Goal: Task Accomplishment & Management: Use online tool/utility

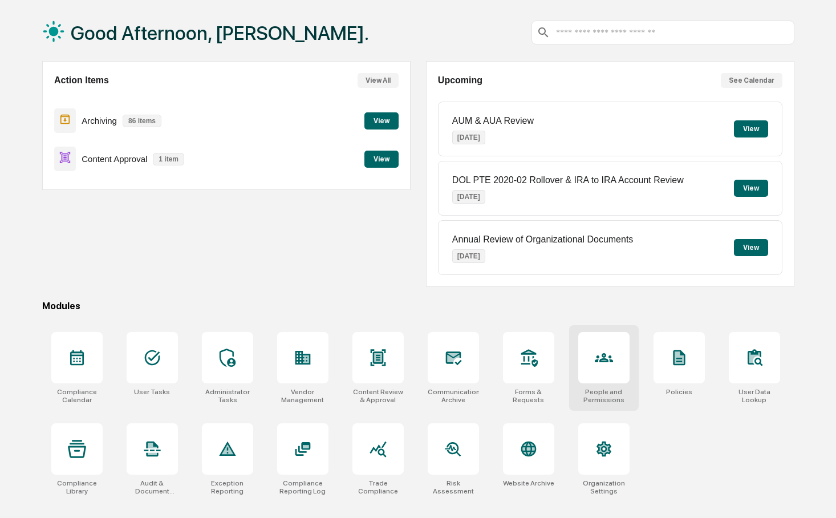
scroll to position [54, 0]
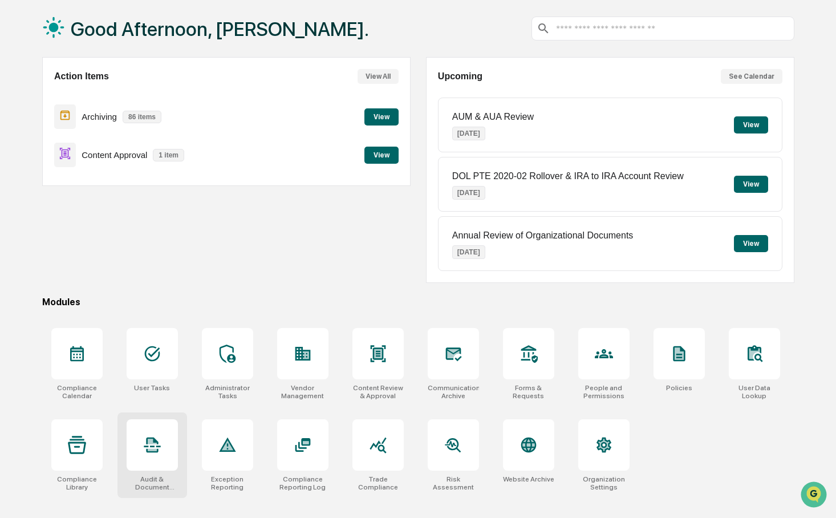
click at [144, 449] on icon at bounding box center [152, 444] width 18 height 18
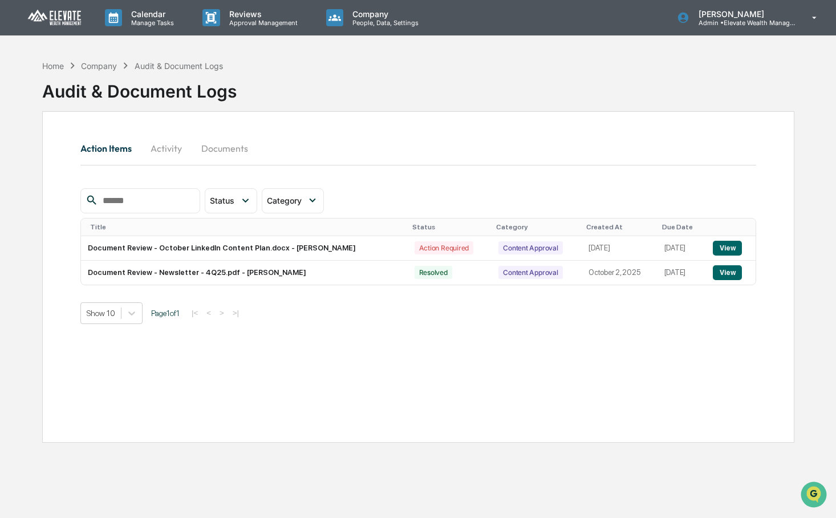
click at [175, 152] on button "Activity" at bounding box center [166, 148] width 51 height 27
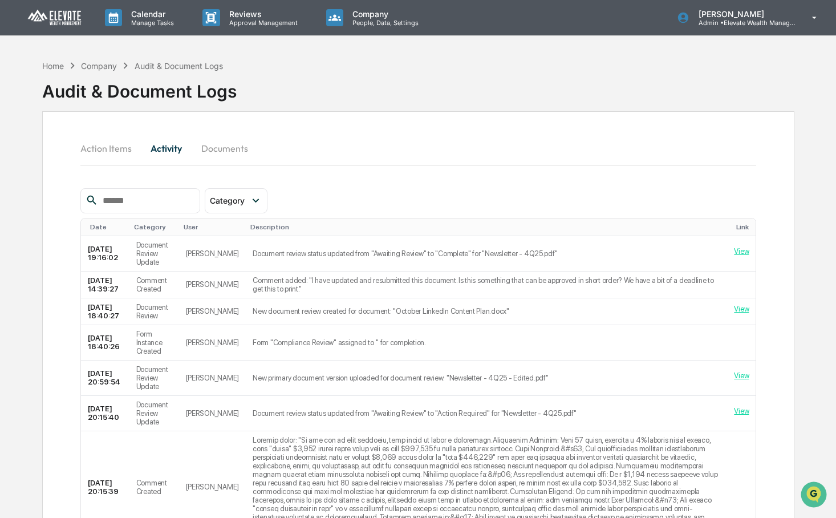
click at [201, 228] on div "User" at bounding box center [213, 227] width 58 height 8
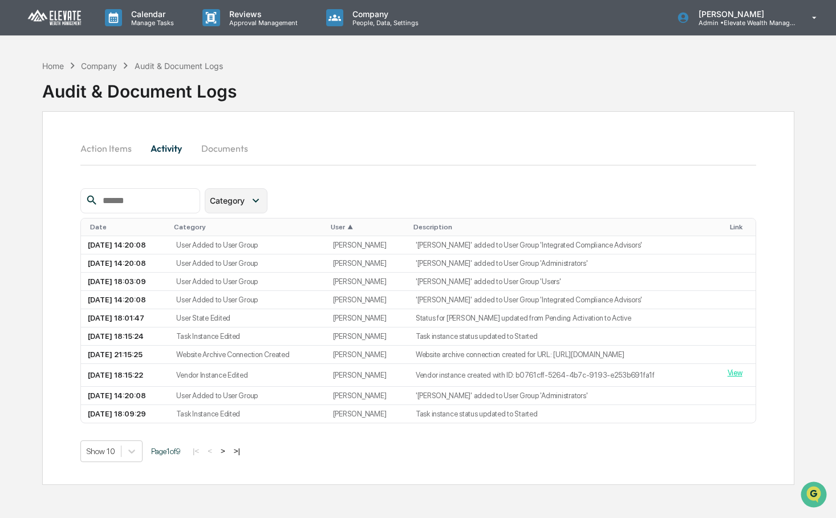
click at [249, 196] on div "Category" at bounding box center [229, 200] width 39 height 10
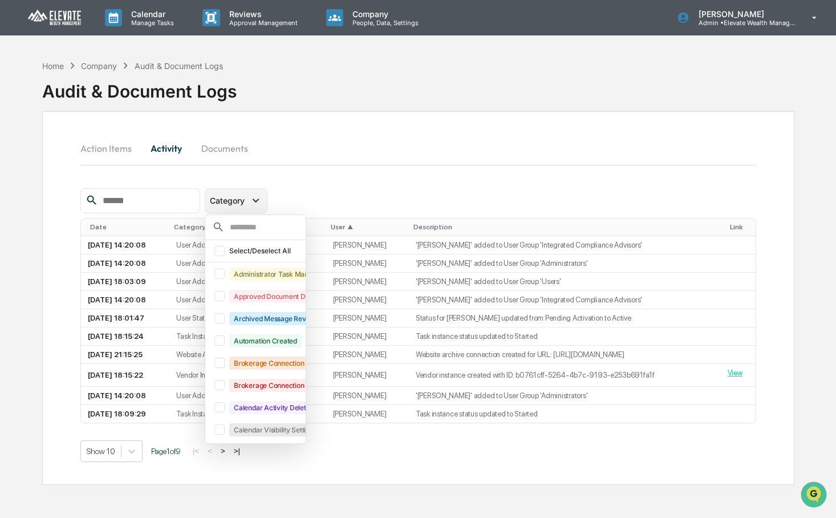
scroll to position [25, 0]
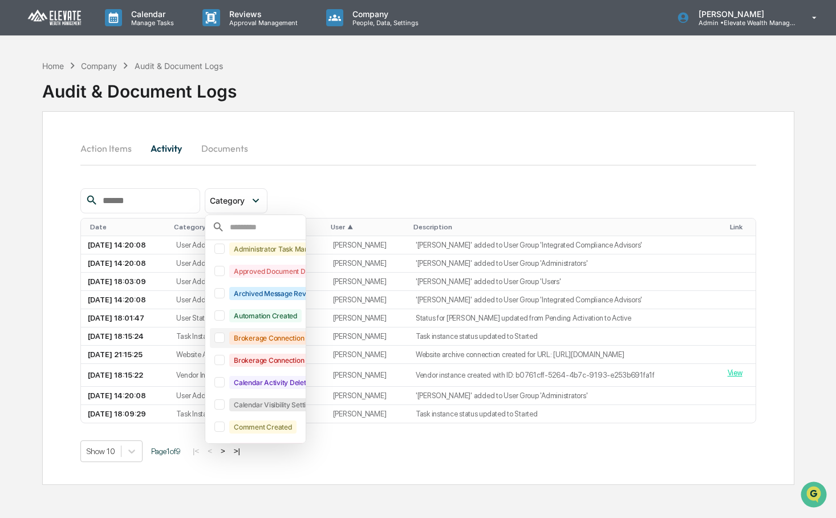
click at [283, 337] on div "Brokerage Connection Added" at bounding box center [279, 337] width 101 height 13
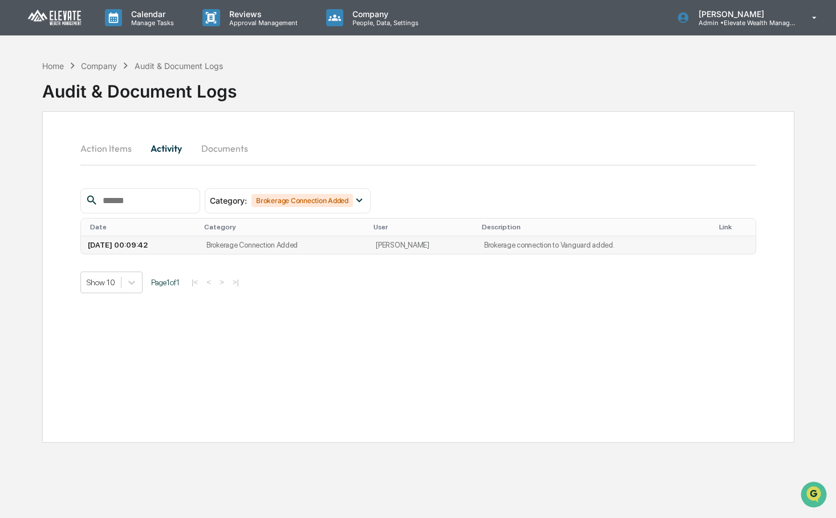
click at [199, 249] on td "2025-10-02 00:09:42" at bounding box center [140, 245] width 119 height 18
drag, startPoint x: 466, startPoint y: 244, endPoint x: 637, endPoint y: 252, distance: 170.6
click at [637, 252] on tr "2025-10-02 00:09:42 Brokerage Connection Added Jack Fecko Brokerage connection …" at bounding box center [418, 245] width 674 height 18
click at [637, 252] on td "Brokerage connection to Vanguard added." at bounding box center [593, 245] width 233 height 18
click at [325, 197] on div "Brokerage Connection Added" at bounding box center [301, 200] width 101 height 13
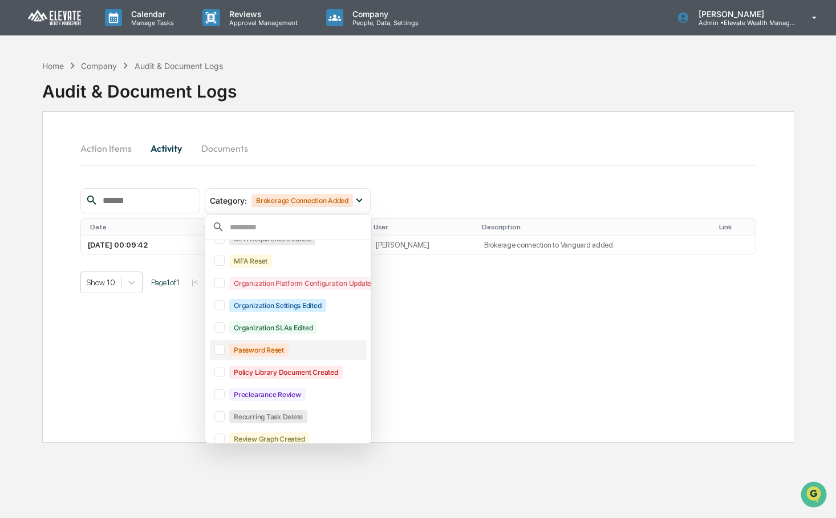
scroll to position [549, 0]
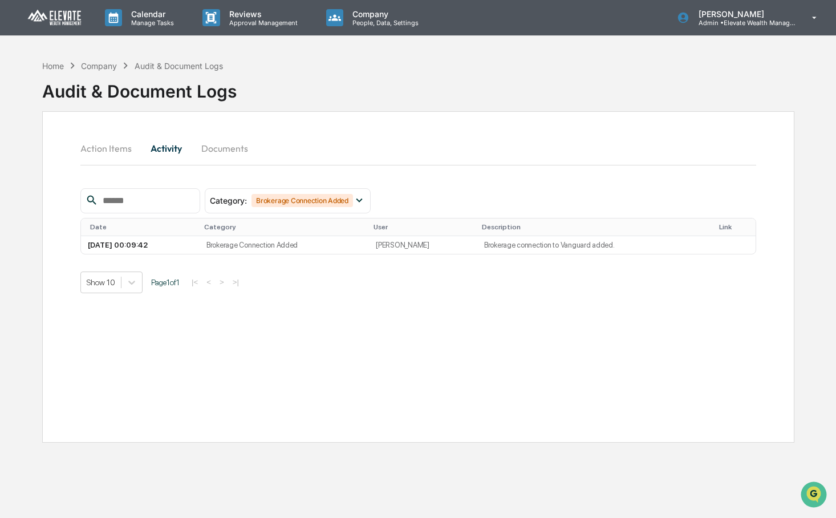
click at [479, 268] on div "Category : Brokerage Connection Added Select/Deselect All Administrator Task Ma…" at bounding box center [417, 240] width 675 height 105
click at [341, 202] on div "Brokerage Connection Added" at bounding box center [301, 200] width 101 height 13
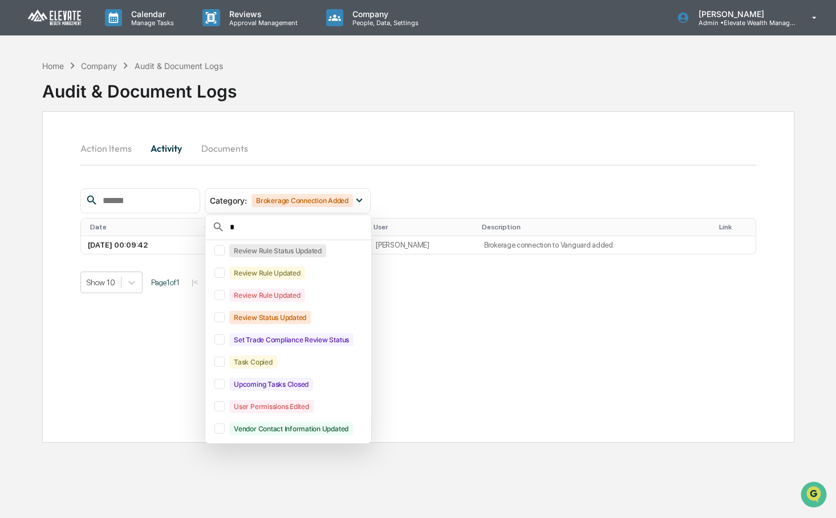
scroll to position [0, 0]
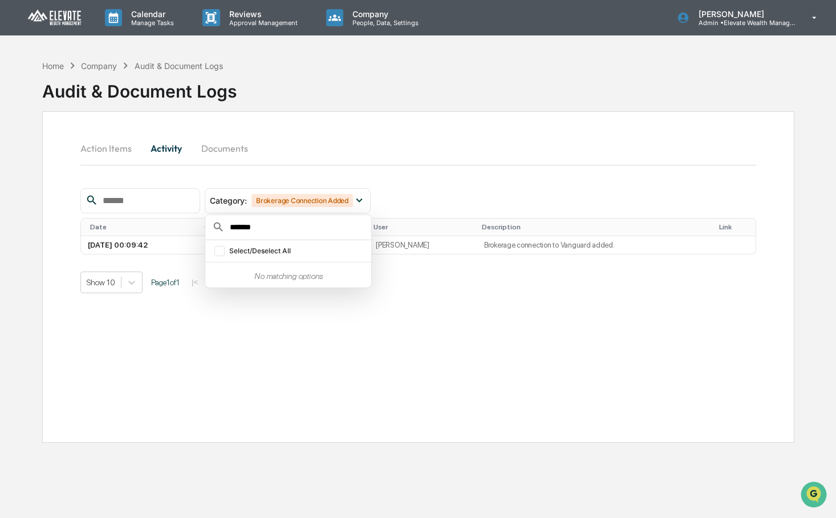
type input "********"
click at [347, 10] on p "Company" at bounding box center [383, 14] width 81 height 10
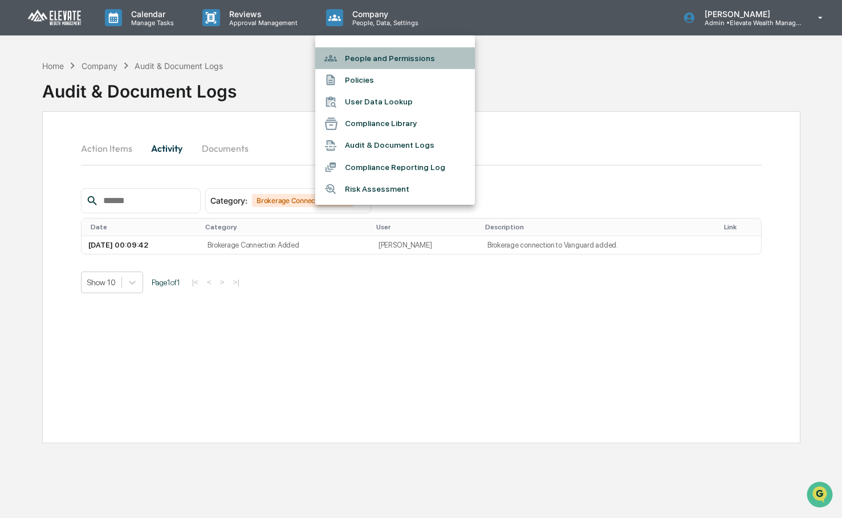
click at [367, 56] on li "People and Permissions" at bounding box center [395, 58] width 160 height 22
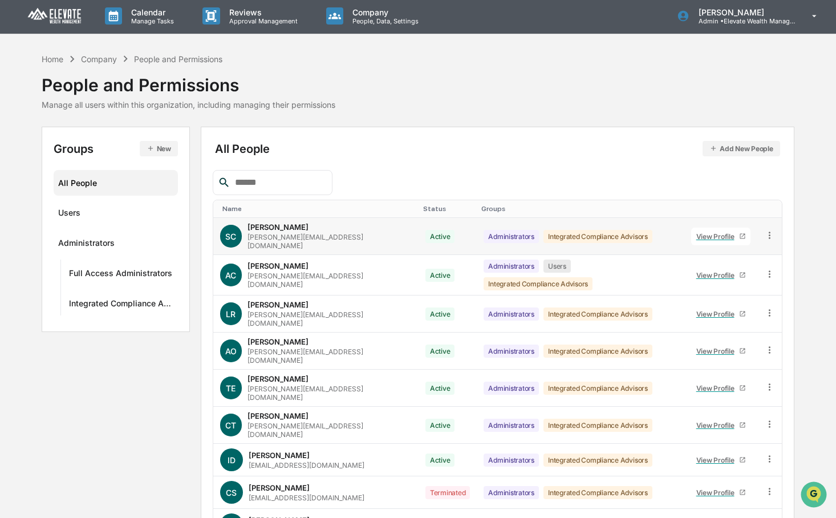
scroll to position [2, 0]
click at [110, 206] on div "Users ···" at bounding box center [115, 211] width 115 height 19
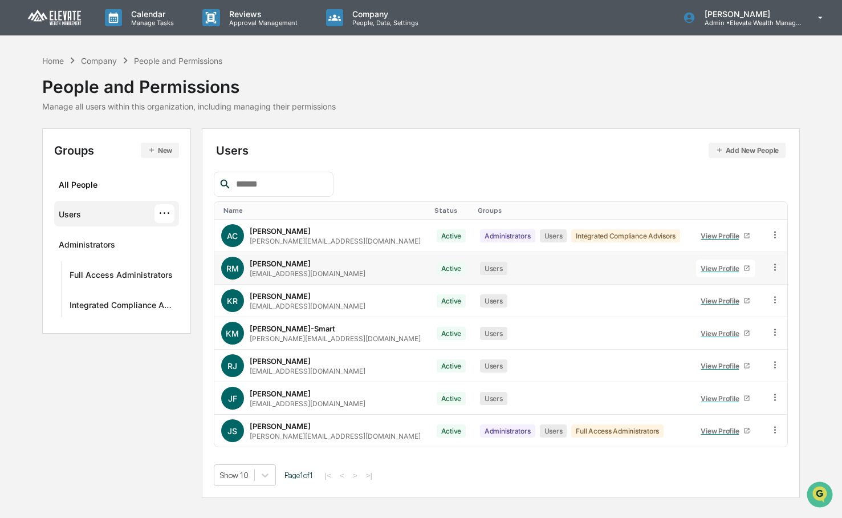
click at [718, 267] on div "View Profile" at bounding box center [721, 268] width 43 height 9
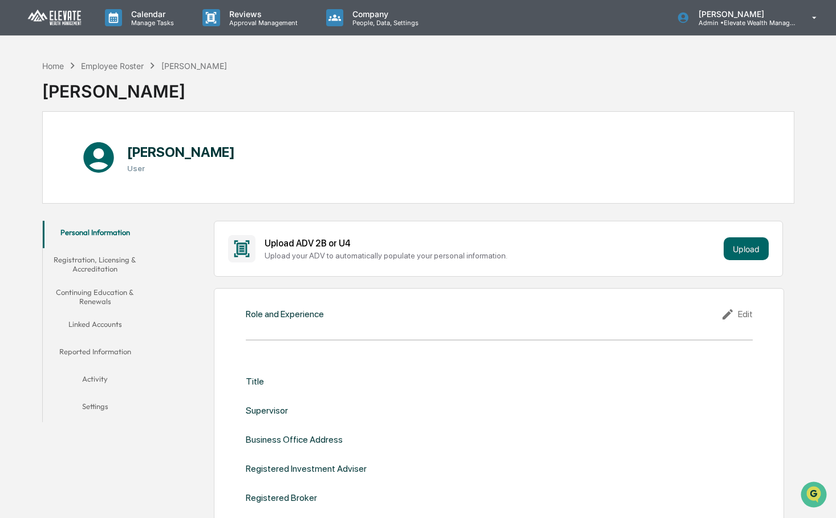
click at [104, 320] on button "Linked Accounts" at bounding box center [95, 325] width 105 height 27
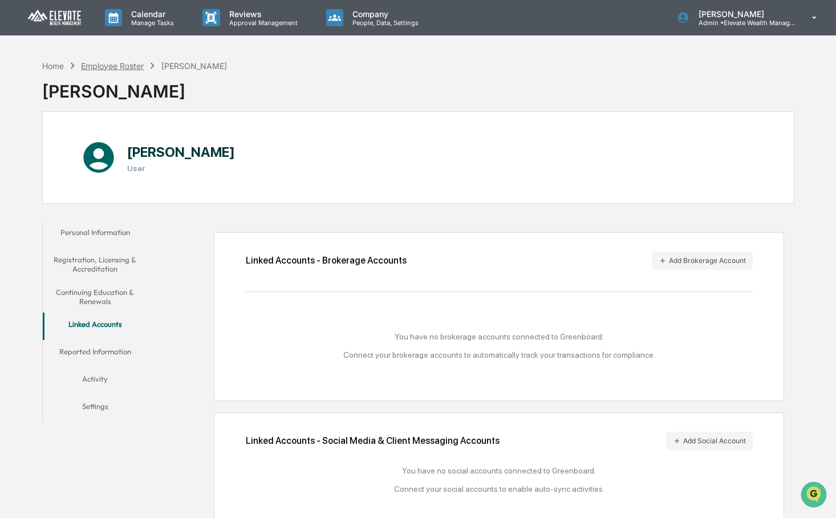
click at [97, 66] on div "Employee Roster" at bounding box center [112, 66] width 63 height 10
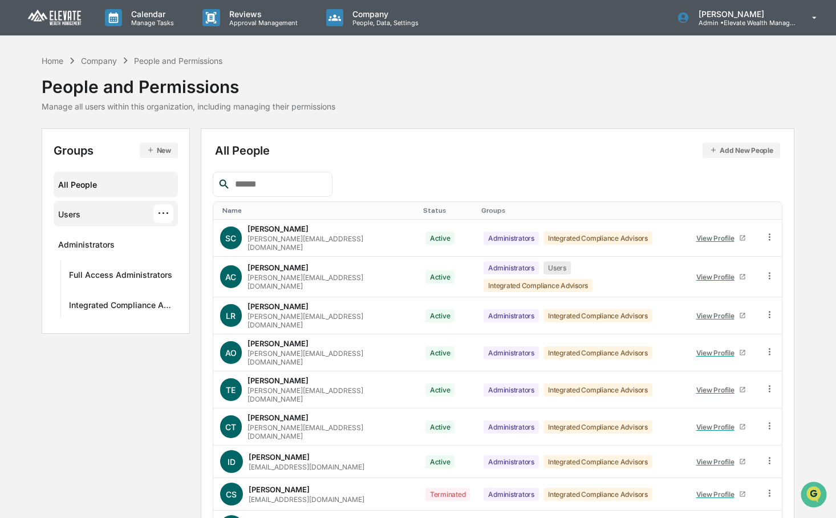
click at [88, 218] on div "Users ···" at bounding box center [115, 213] width 115 height 19
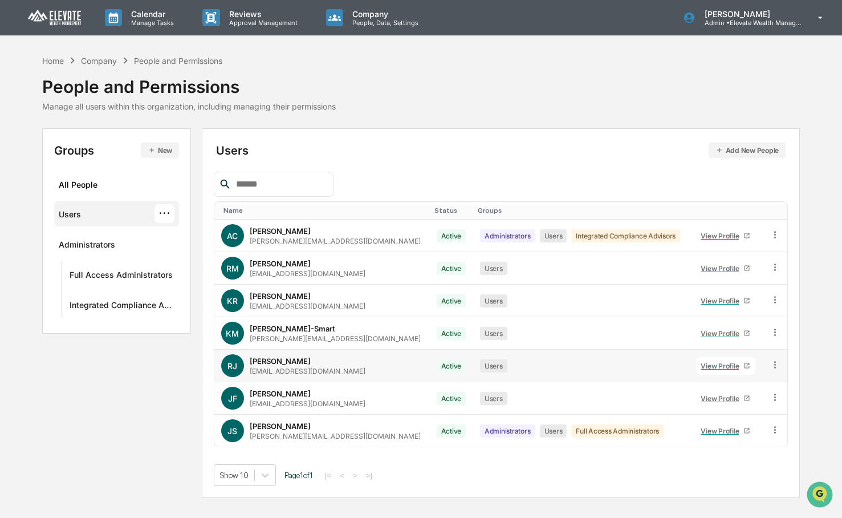
click at [707, 368] on div "View Profile" at bounding box center [721, 365] width 43 height 9
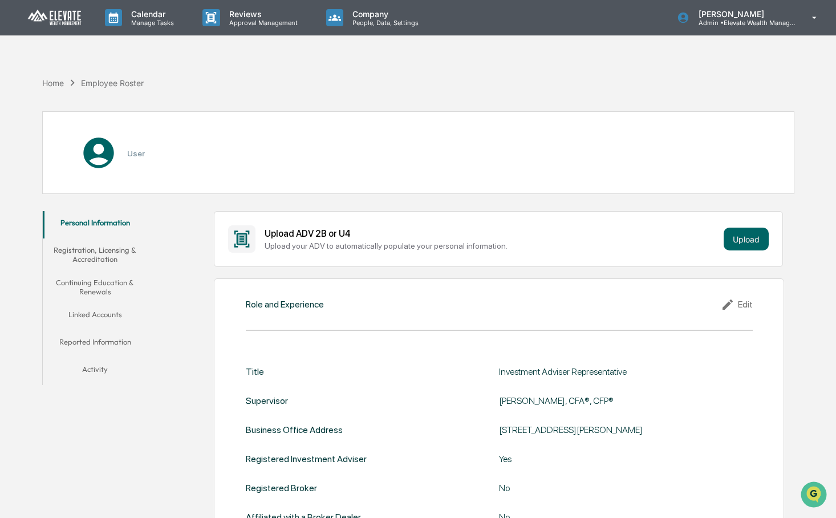
click at [112, 313] on button "Linked Accounts" at bounding box center [95, 316] width 105 height 27
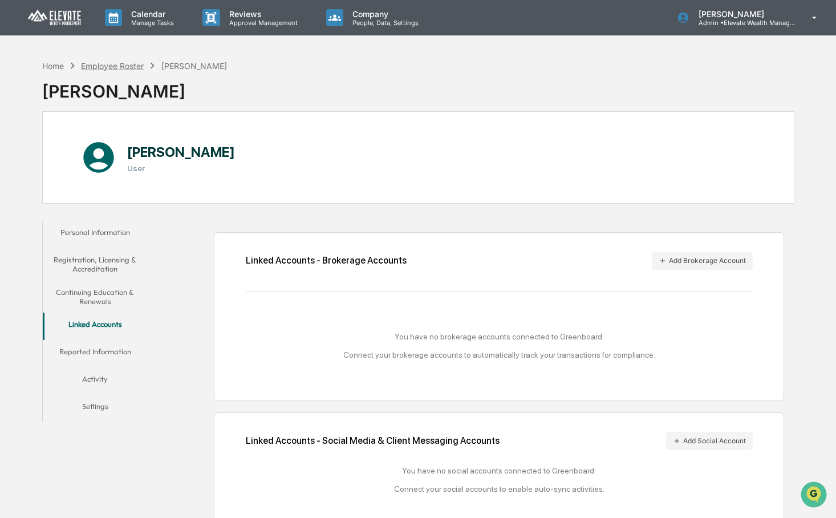
click at [119, 66] on div "Employee Roster" at bounding box center [112, 66] width 63 height 10
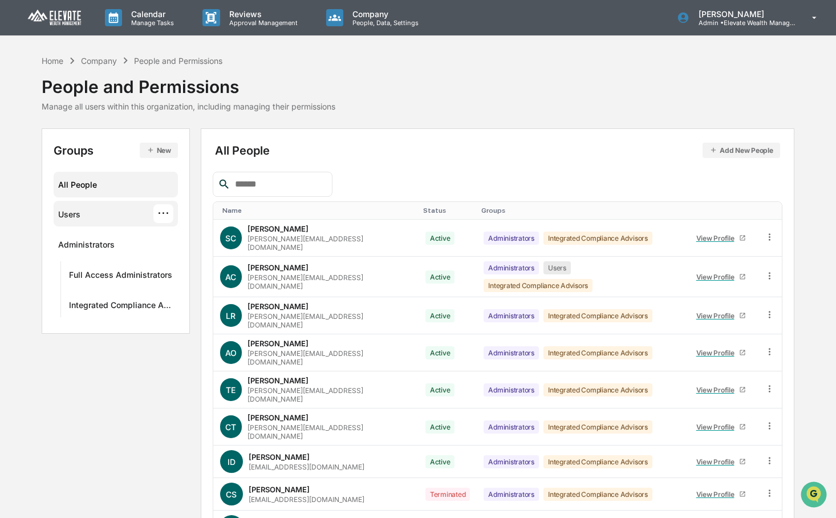
click at [100, 218] on div "Users ···" at bounding box center [115, 213] width 115 height 19
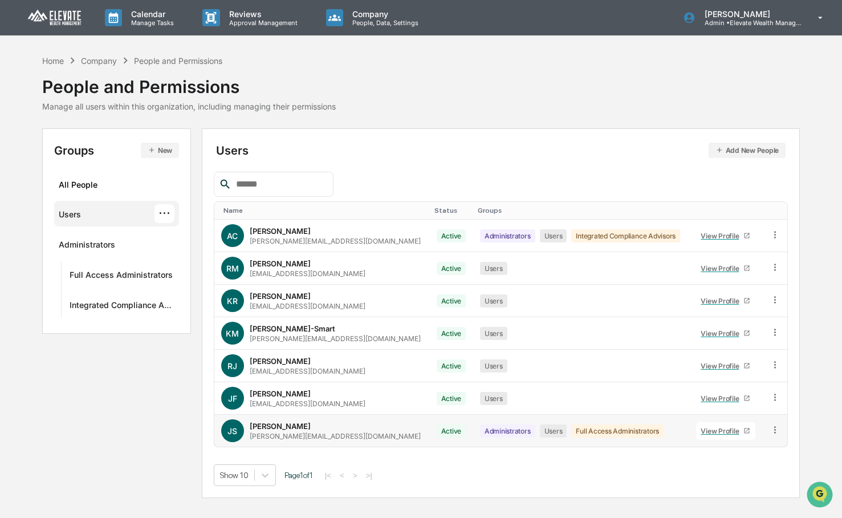
click at [704, 426] on div "View Profile" at bounding box center [721, 430] width 43 height 9
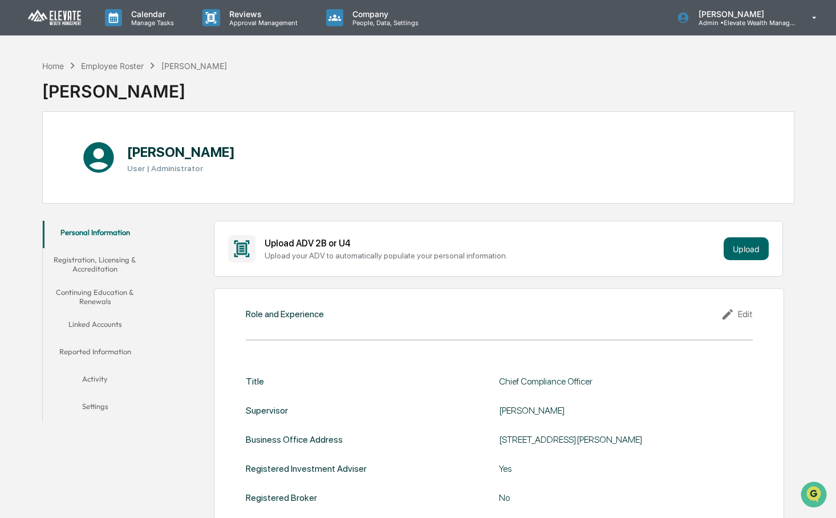
click at [109, 324] on button "Linked Accounts" at bounding box center [95, 325] width 105 height 27
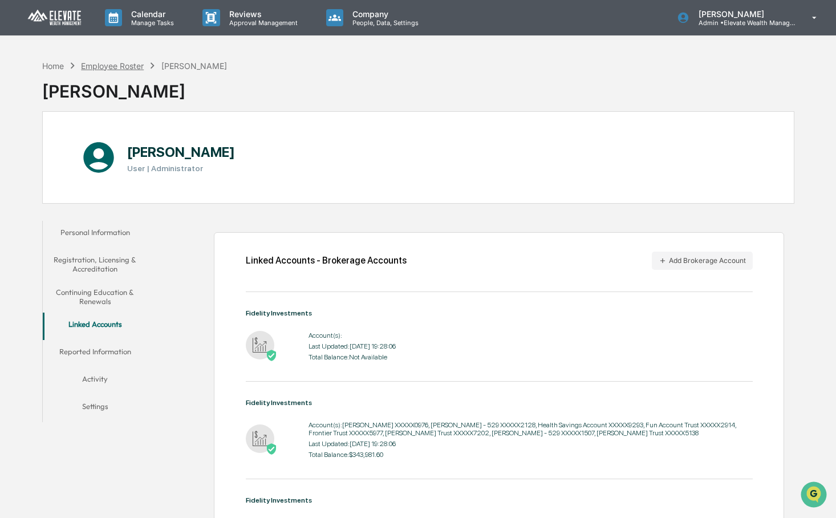
click at [103, 66] on div "Employee Roster" at bounding box center [112, 66] width 63 height 10
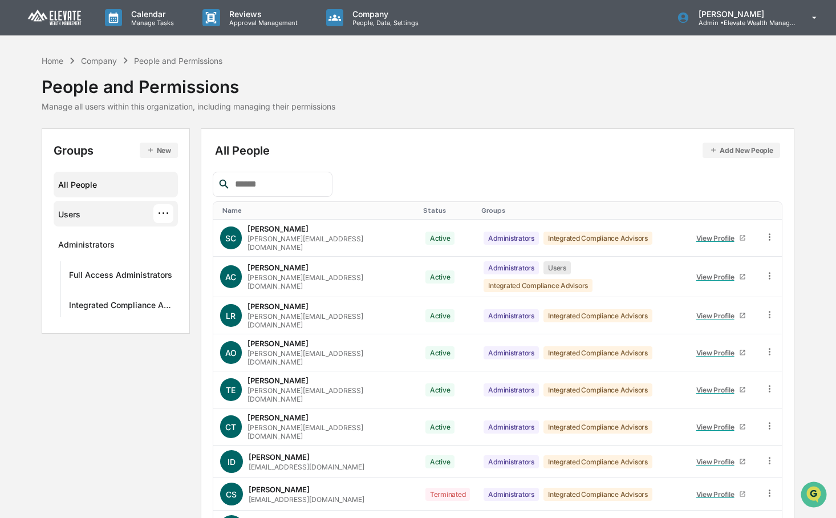
click at [88, 217] on div "Users ···" at bounding box center [115, 213] width 115 height 19
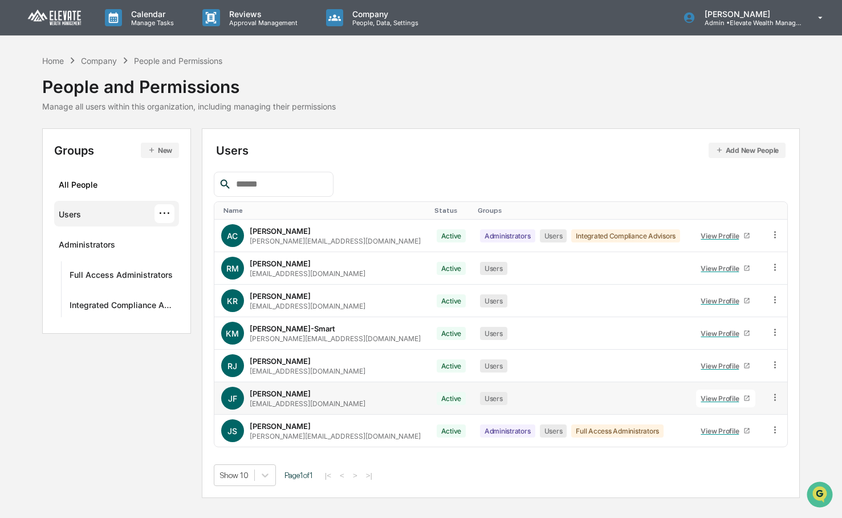
click at [700, 395] on div "View Profile" at bounding box center [721, 398] width 43 height 9
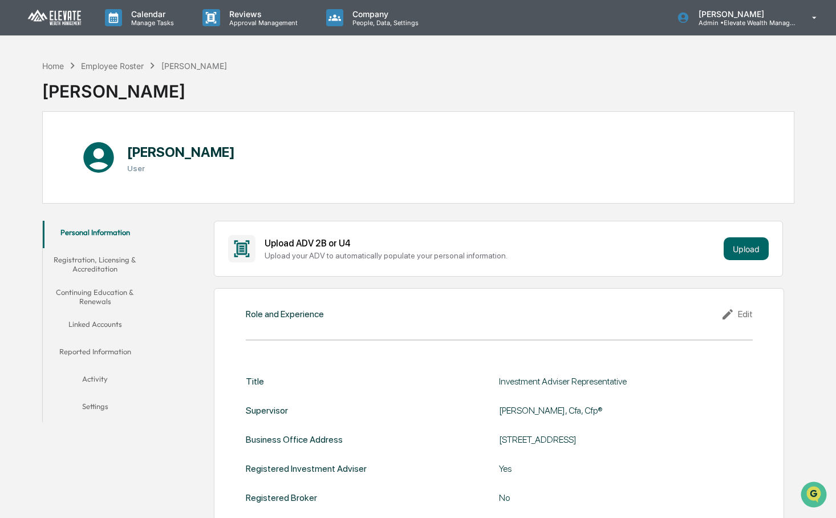
click at [98, 325] on button "Linked Accounts" at bounding box center [95, 325] width 105 height 27
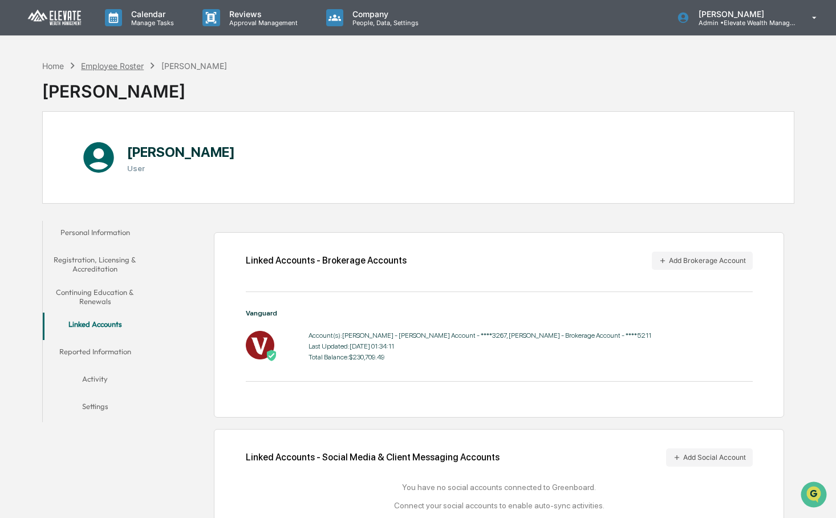
click at [109, 68] on div "Employee Roster" at bounding box center [112, 66] width 63 height 10
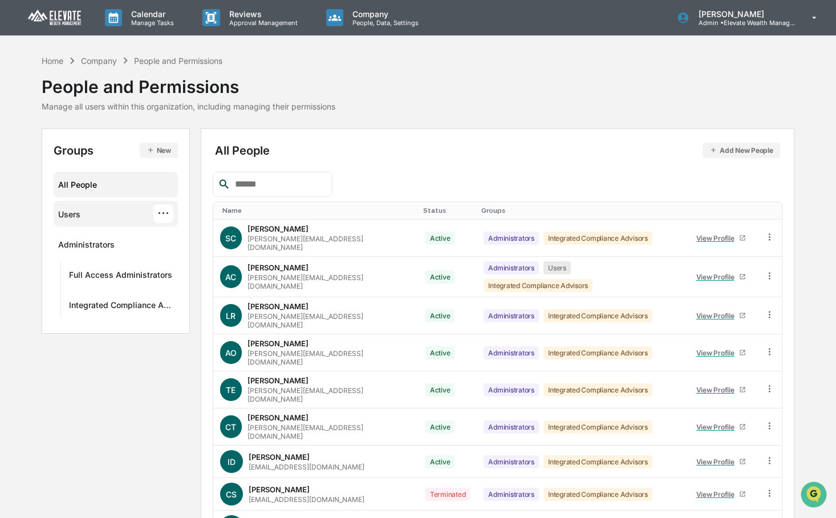
click at [100, 219] on div "Users ···" at bounding box center [115, 213] width 115 height 19
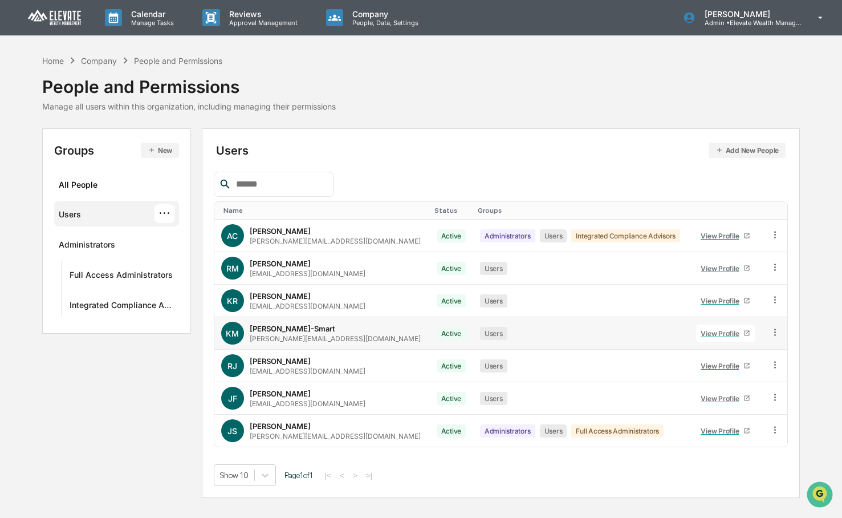
click at [711, 331] on div "View Profile" at bounding box center [721, 333] width 43 height 9
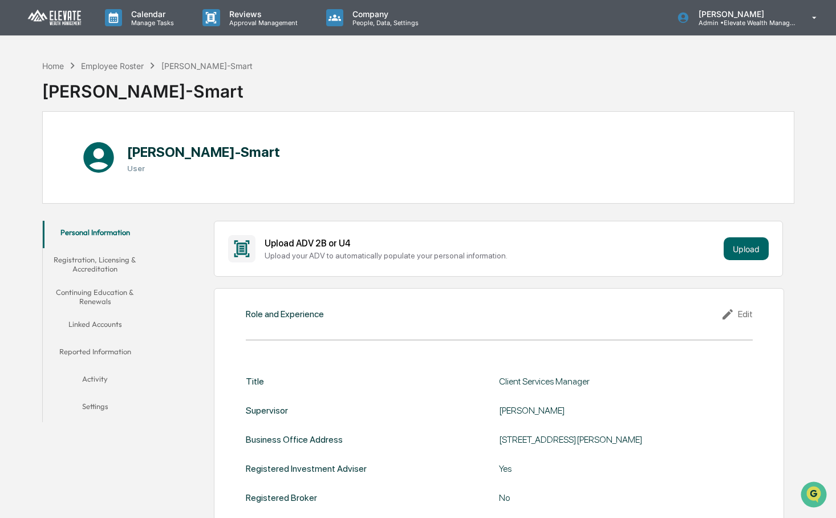
click at [104, 324] on button "Linked Accounts" at bounding box center [95, 325] width 105 height 27
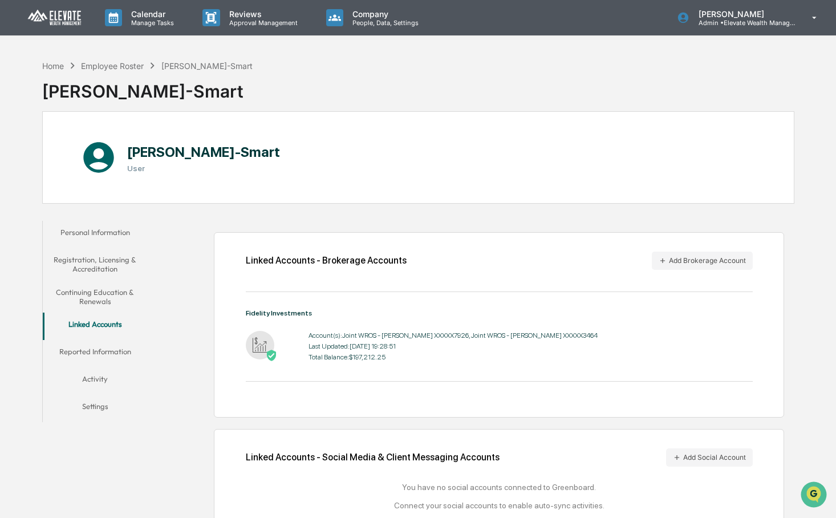
click at [108, 57] on div "Home Employee Roster Kelly Miller-Smart Kelly Miller-Smart" at bounding box center [147, 82] width 210 height 57
click at [108, 65] on div "Employee Roster" at bounding box center [112, 66] width 63 height 10
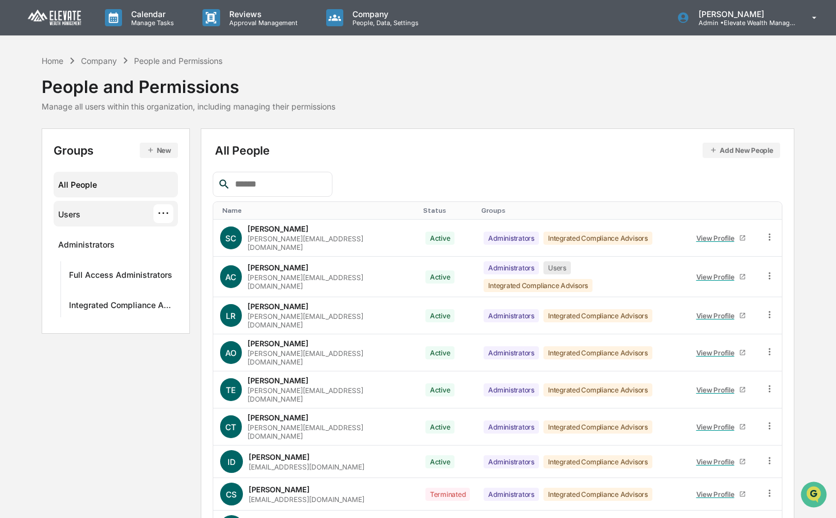
click at [76, 219] on div "Users" at bounding box center [69, 216] width 22 height 14
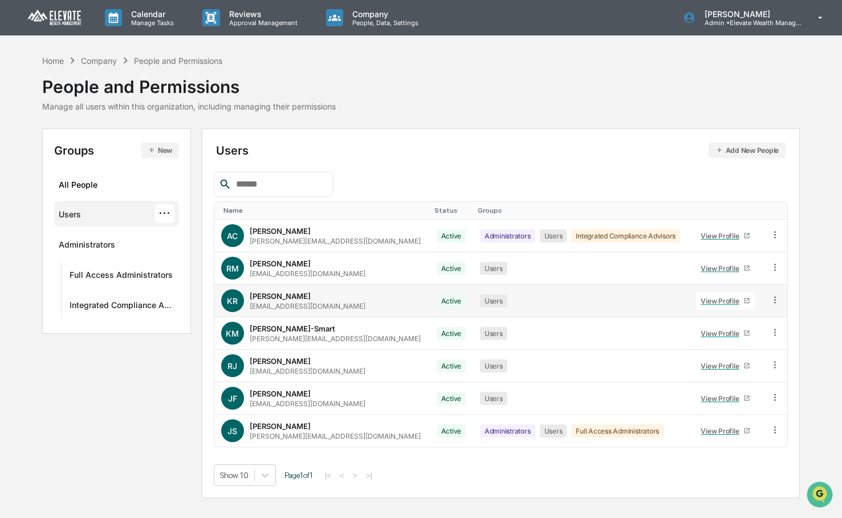
click at [719, 296] on div "View Profile" at bounding box center [721, 300] width 43 height 9
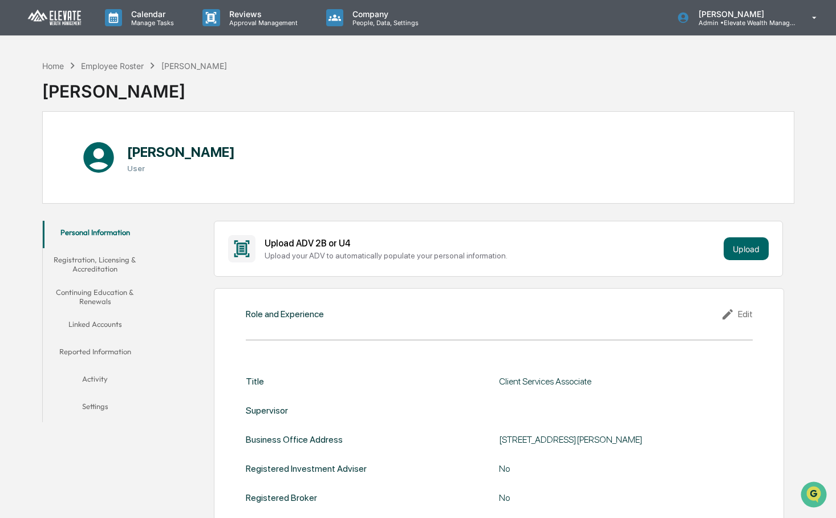
click at [111, 259] on button "Registration, Licensing & Accreditation" at bounding box center [95, 264] width 105 height 32
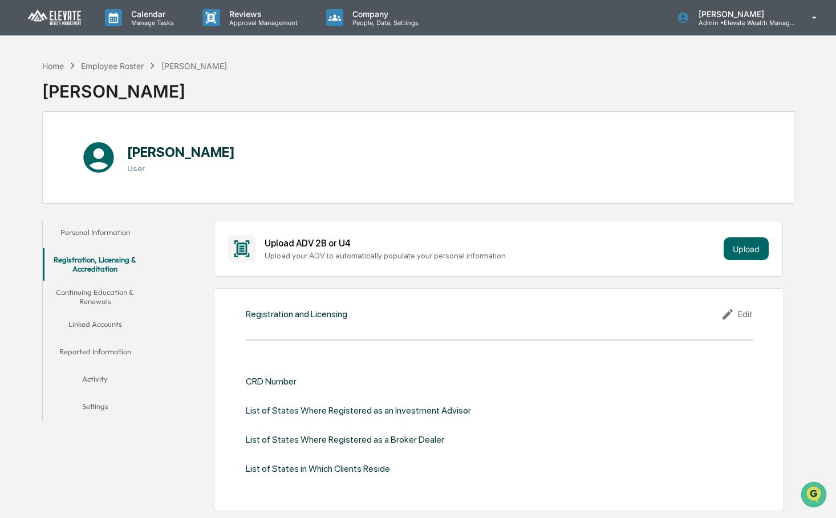
click at [95, 325] on button "Linked Accounts" at bounding box center [95, 325] width 105 height 27
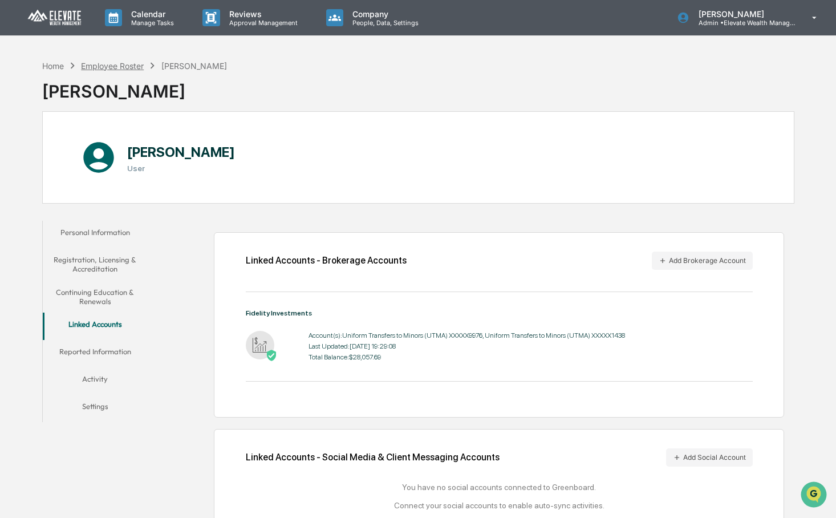
click at [117, 69] on div "Employee Roster" at bounding box center [112, 66] width 63 height 10
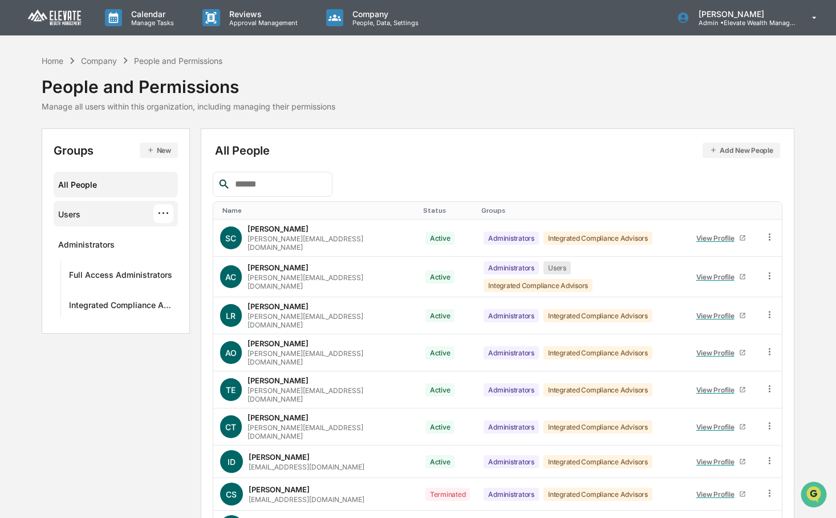
click at [109, 213] on div "Users ···" at bounding box center [115, 213] width 115 height 19
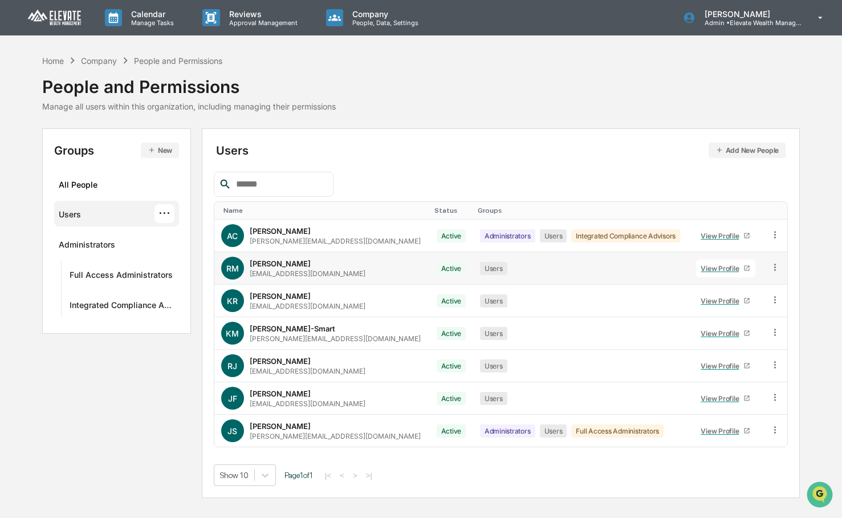
click at [712, 274] on link "View Profile" at bounding box center [725, 268] width 59 height 18
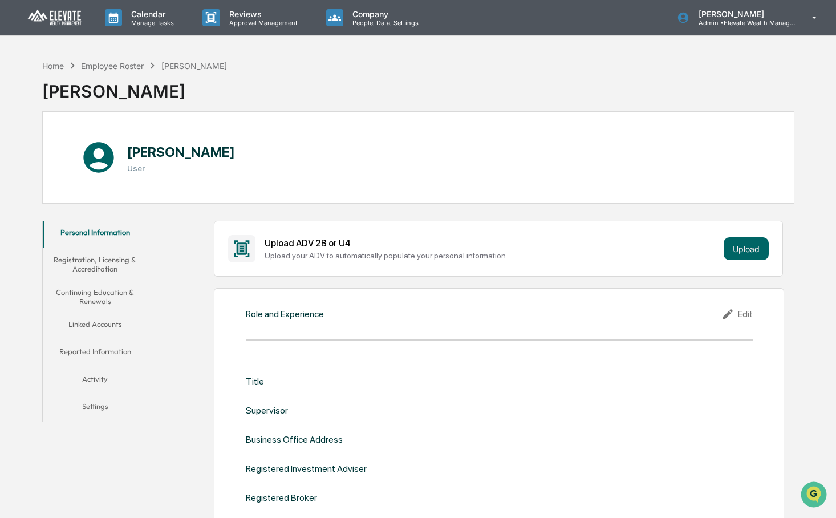
click at [99, 323] on button "Linked Accounts" at bounding box center [95, 325] width 105 height 27
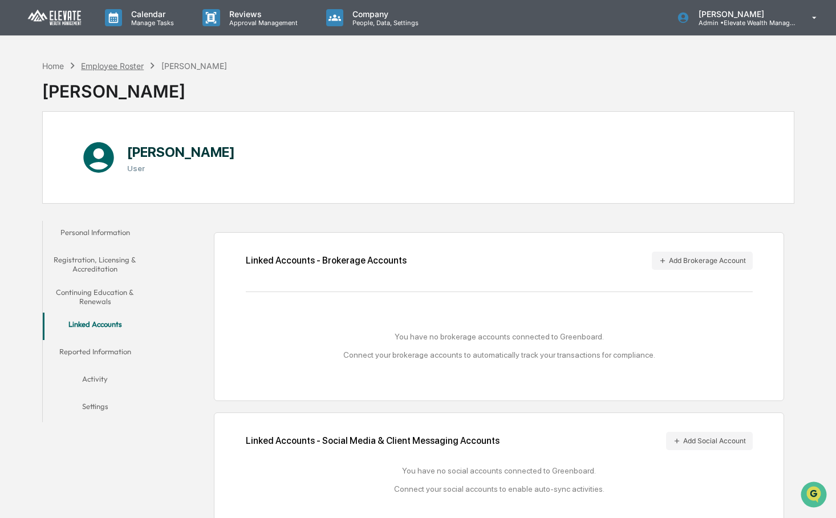
click at [120, 61] on div "Employee Roster" at bounding box center [112, 66] width 63 height 10
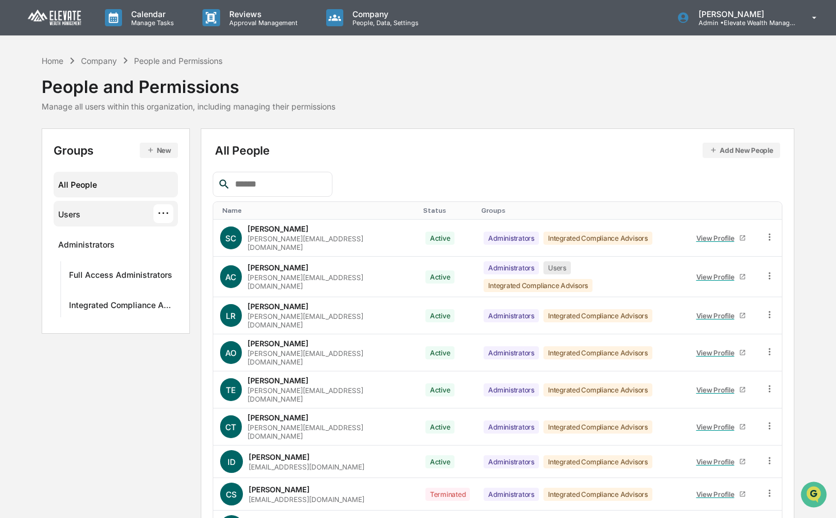
click at [98, 217] on div "Users ···" at bounding box center [115, 213] width 115 height 19
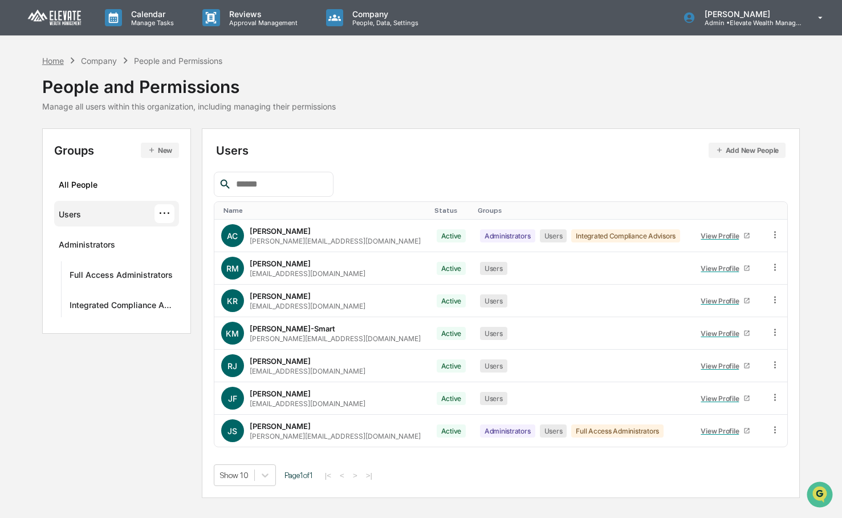
click at [56, 60] on div "Home" at bounding box center [53, 61] width 22 height 10
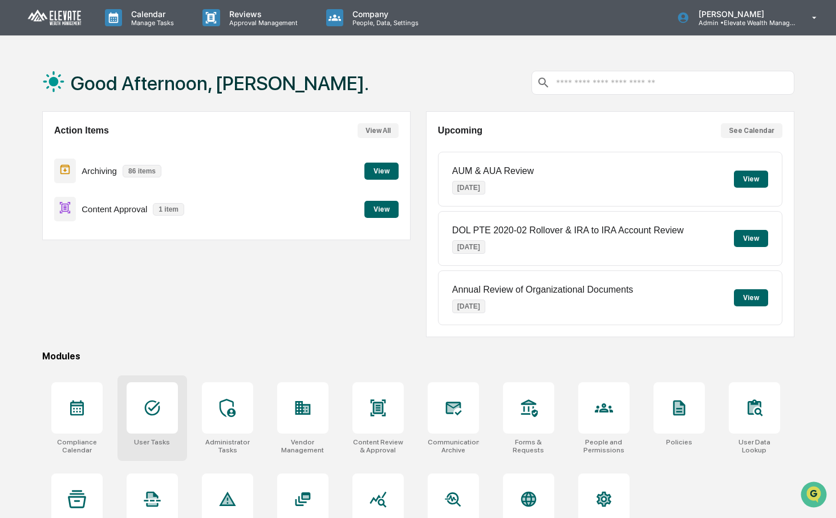
click at [144, 429] on div at bounding box center [152, 407] width 51 height 51
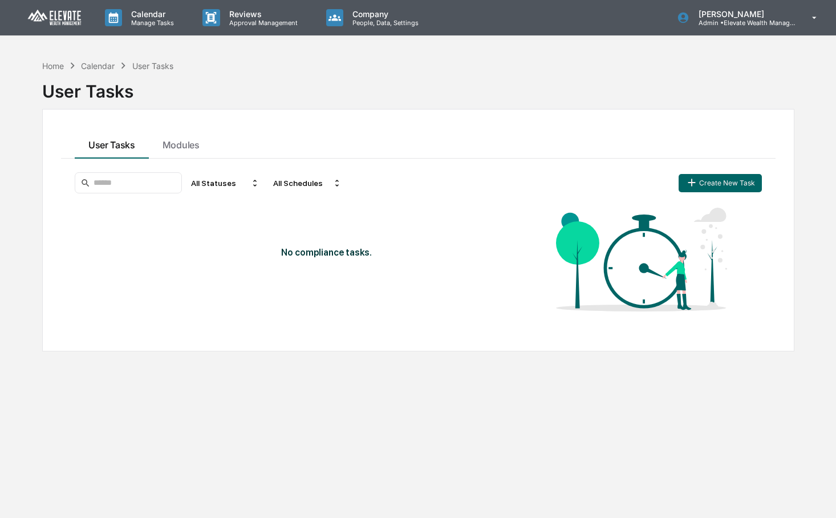
click at [718, 184] on button "Create New Task" at bounding box center [719, 183] width 83 height 18
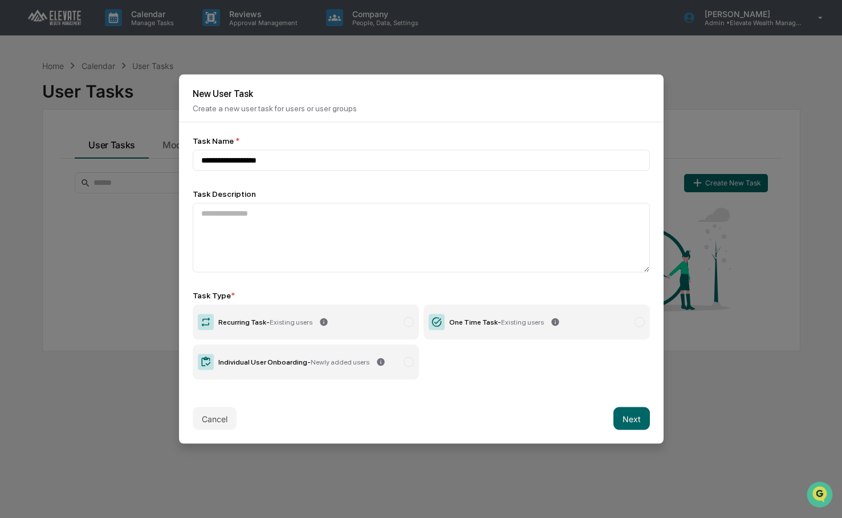
type input "**********"
click at [456, 326] on label "One Time Task - Existing users" at bounding box center [536, 321] width 226 height 35
click at [388, 247] on textarea at bounding box center [421, 238] width 457 height 70
click at [642, 419] on button "Next" at bounding box center [631, 418] width 36 height 23
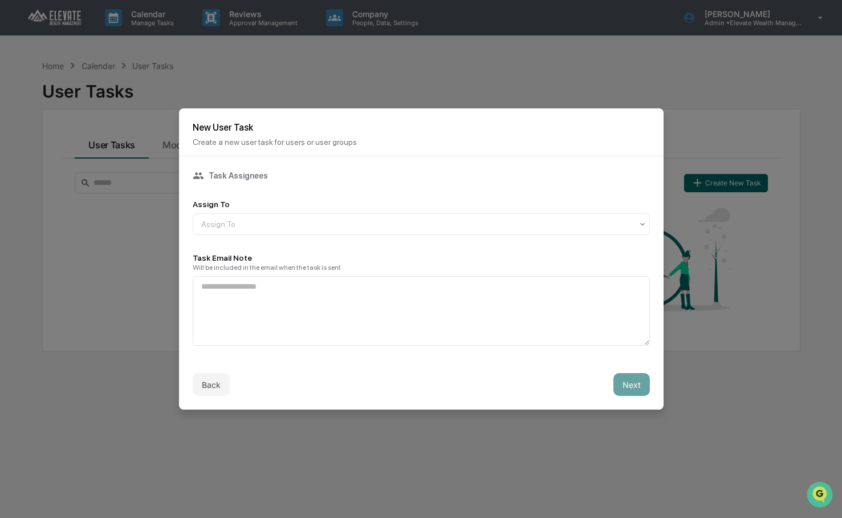
click at [393, 209] on div "Assign To Assign To" at bounding box center [421, 216] width 457 height 35
click at [393, 218] on div at bounding box center [416, 223] width 431 height 11
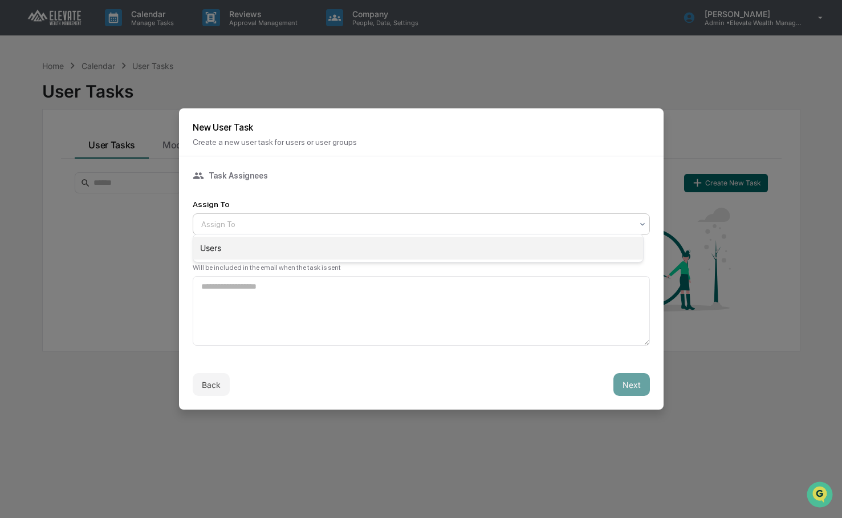
click at [386, 247] on div "Users" at bounding box center [418, 248] width 450 height 23
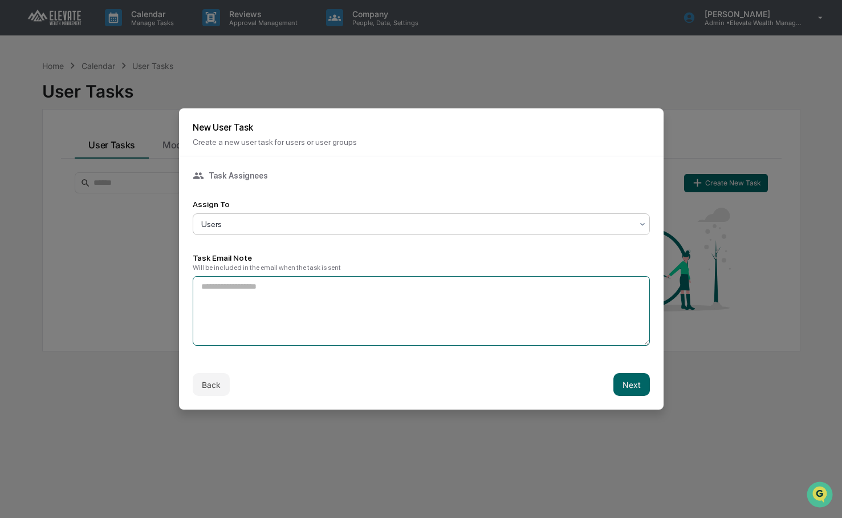
click at [358, 299] on textarea at bounding box center [421, 311] width 457 height 70
type textarea "**********"
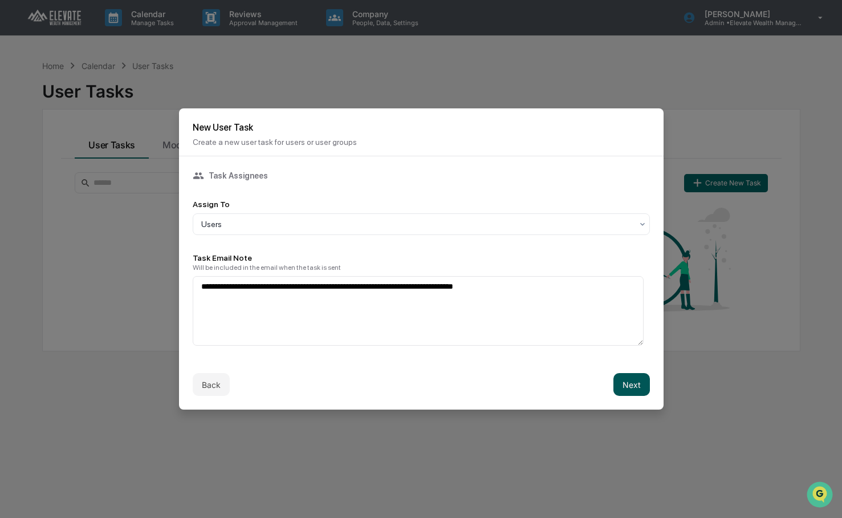
click at [627, 381] on button "Next" at bounding box center [631, 384] width 36 height 23
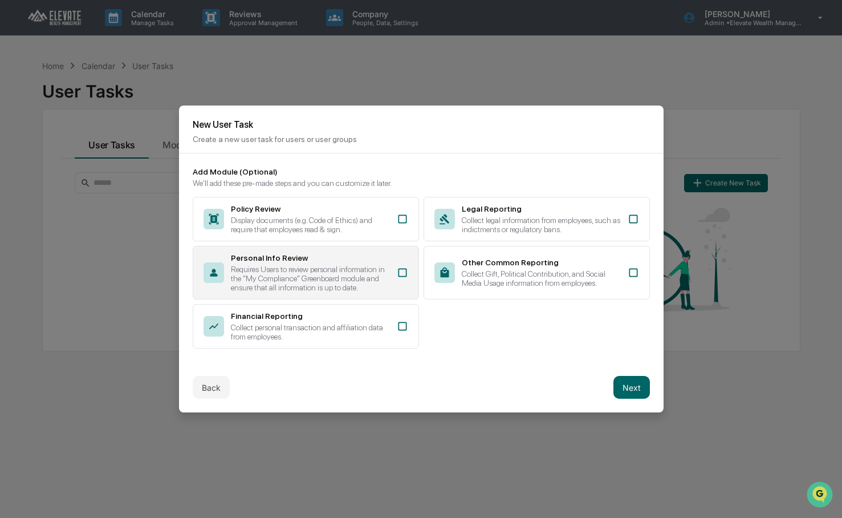
click at [307, 268] on div "Requires Users to review personal information in the "My Compliance" Greenboard…" at bounding box center [310, 277] width 159 height 27
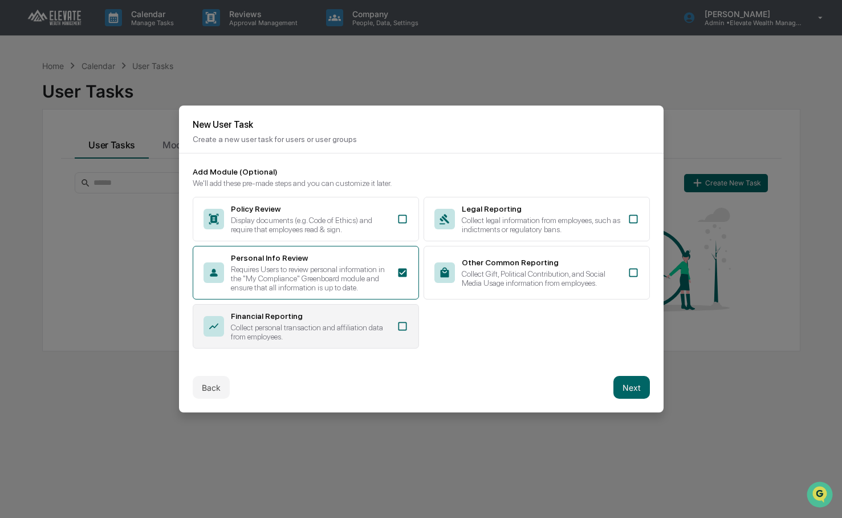
click at [261, 320] on div "Financial Reporting" at bounding box center [310, 315] width 159 height 9
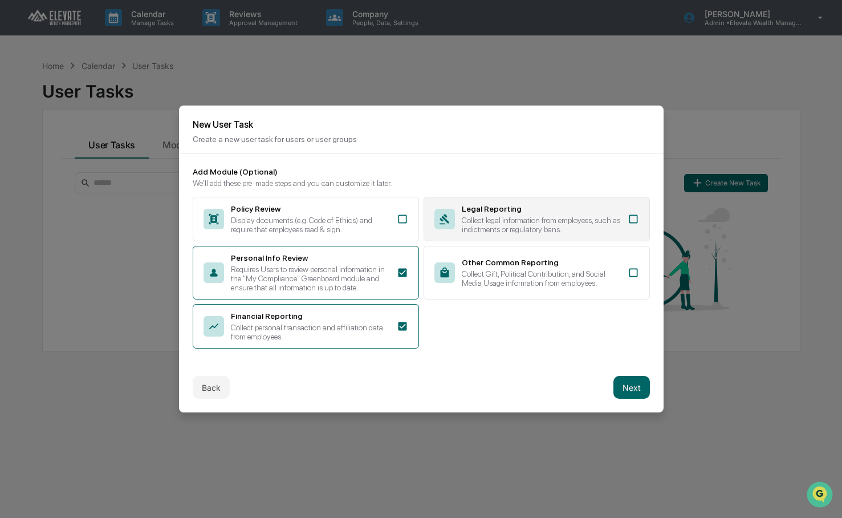
click at [498, 204] on div "Legal Reporting" at bounding box center [541, 208] width 159 height 9
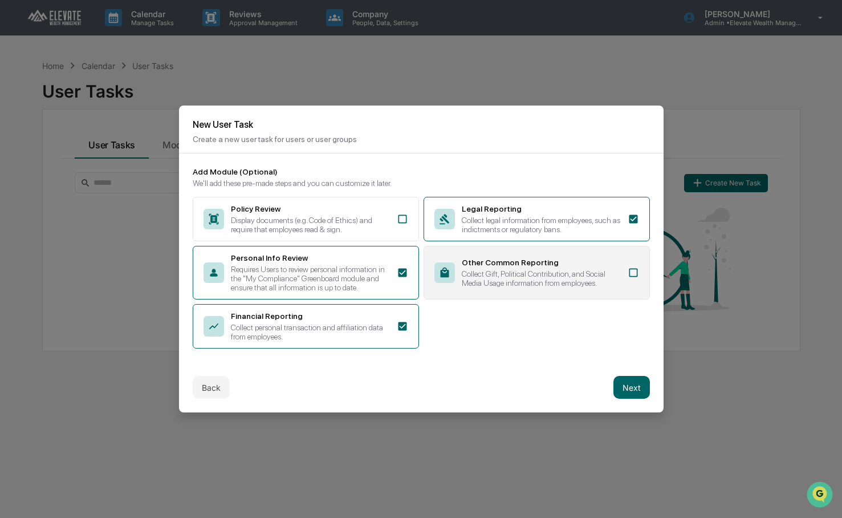
click at [510, 258] on div "Other Common Reporting" at bounding box center [541, 262] width 159 height 9
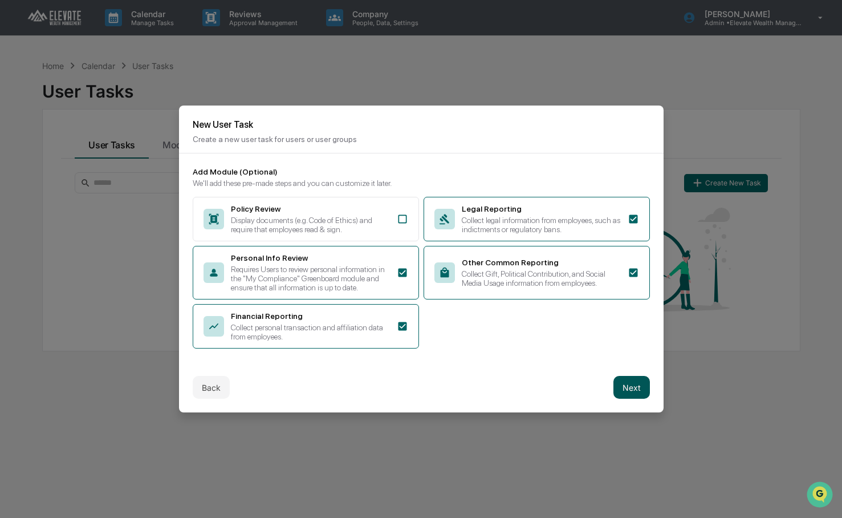
click at [621, 396] on button "Next" at bounding box center [631, 387] width 36 height 23
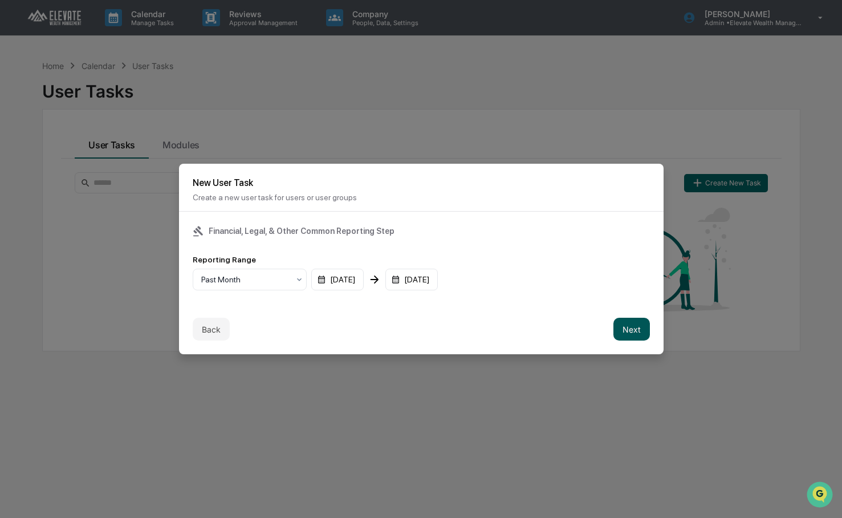
click at [617, 329] on button "Next" at bounding box center [631, 328] width 36 height 23
click at [229, 279] on div "mm/dd/yyyy" at bounding box center [228, 279] width 71 height 22
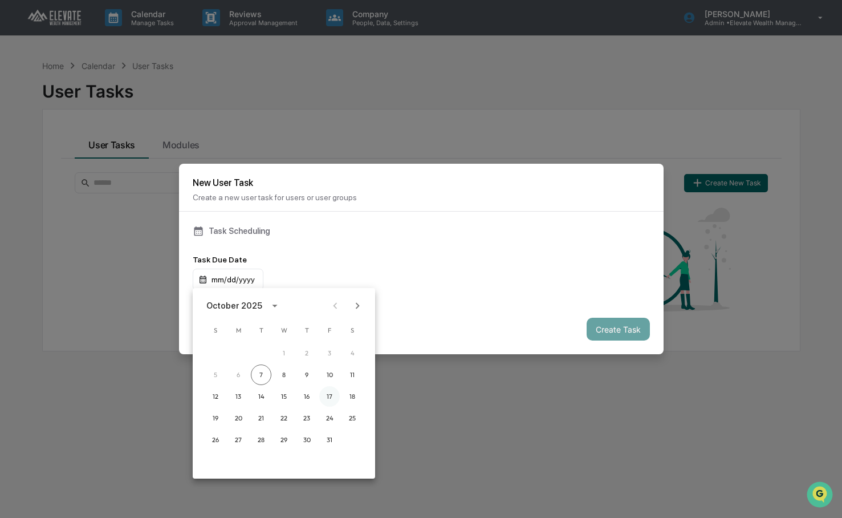
click at [329, 399] on button "17" at bounding box center [329, 396] width 21 height 21
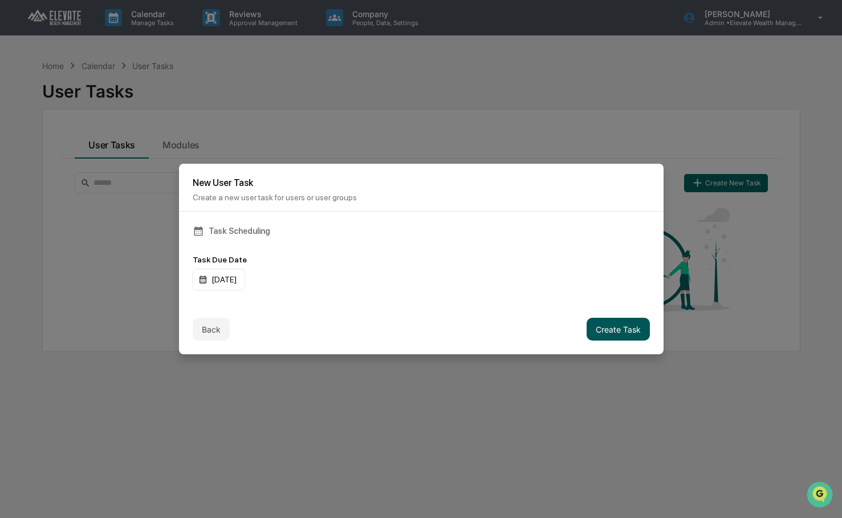
click at [604, 332] on button "Create Task" at bounding box center [617, 328] width 63 height 23
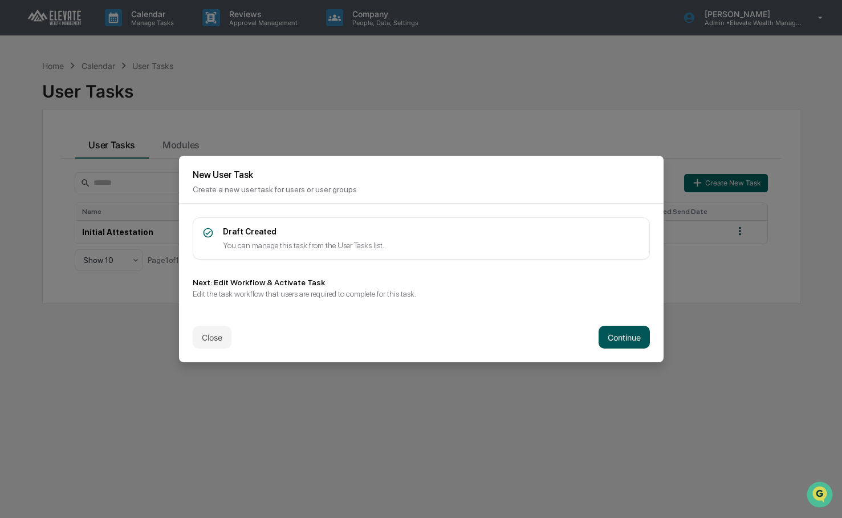
click at [632, 335] on button "Continue" at bounding box center [623, 336] width 51 height 23
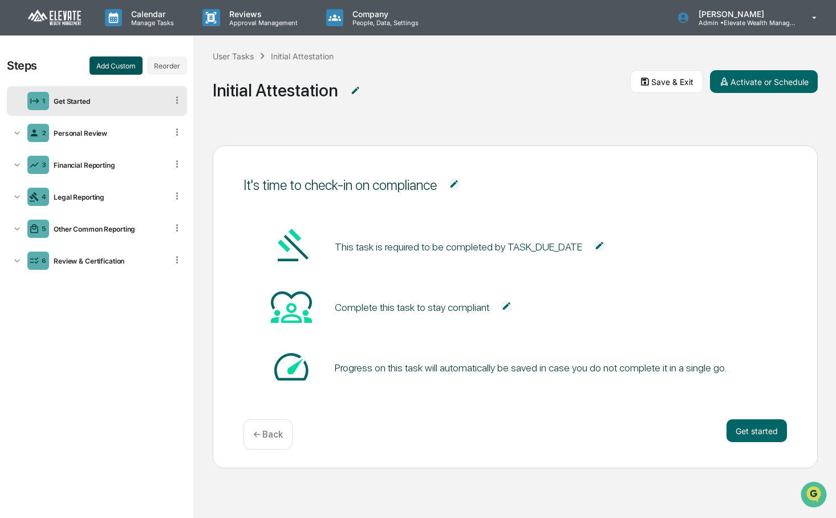
click at [131, 70] on button "Add Custom" at bounding box center [115, 65] width 53 height 18
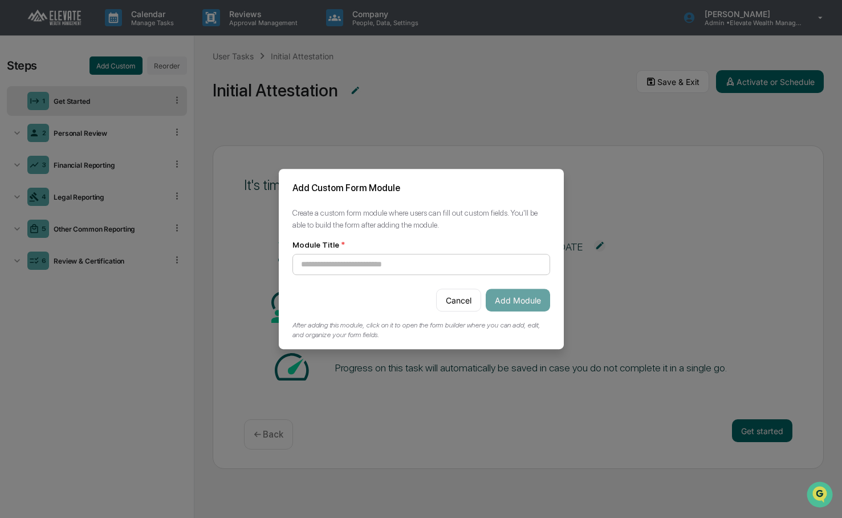
click at [388, 263] on input at bounding box center [421, 264] width 258 height 21
type input "**********"
click at [514, 292] on button "Add Module" at bounding box center [518, 299] width 64 height 23
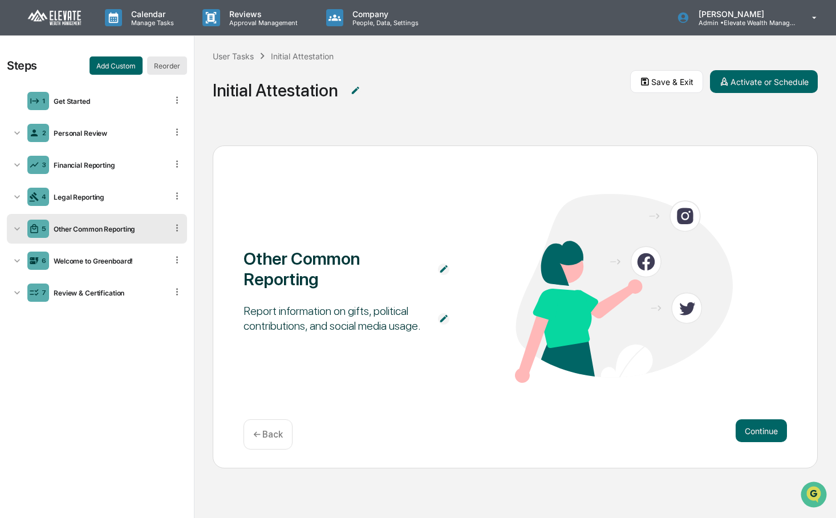
click at [158, 62] on button "Reorder" at bounding box center [167, 65] width 40 height 18
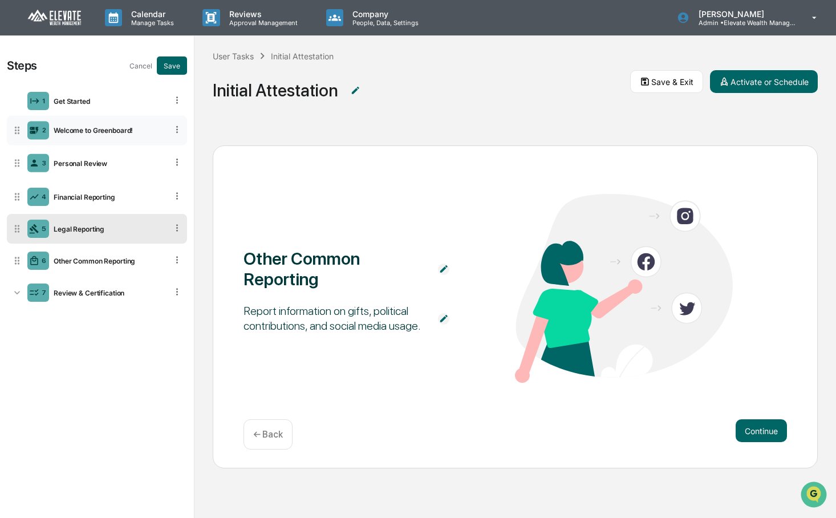
drag, startPoint x: 13, startPoint y: 262, endPoint x: 20, endPoint y: 132, distance: 130.2
click at [20, 132] on icon at bounding box center [16, 129] width 11 height 11
click at [168, 115] on div "1 Get Started" at bounding box center [97, 101] width 180 height 30
click at [170, 65] on button "Save" at bounding box center [172, 65] width 30 height 18
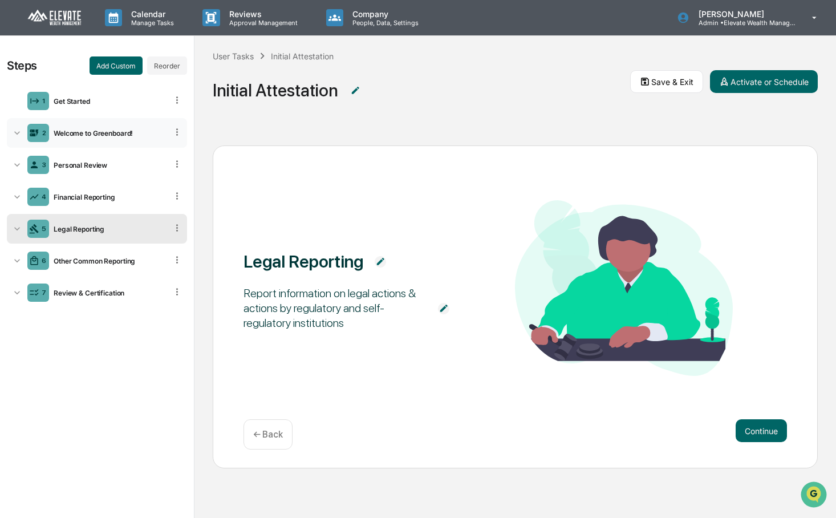
click at [109, 137] on div "Welcome to Greenboard!" at bounding box center [108, 133] width 118 height 9
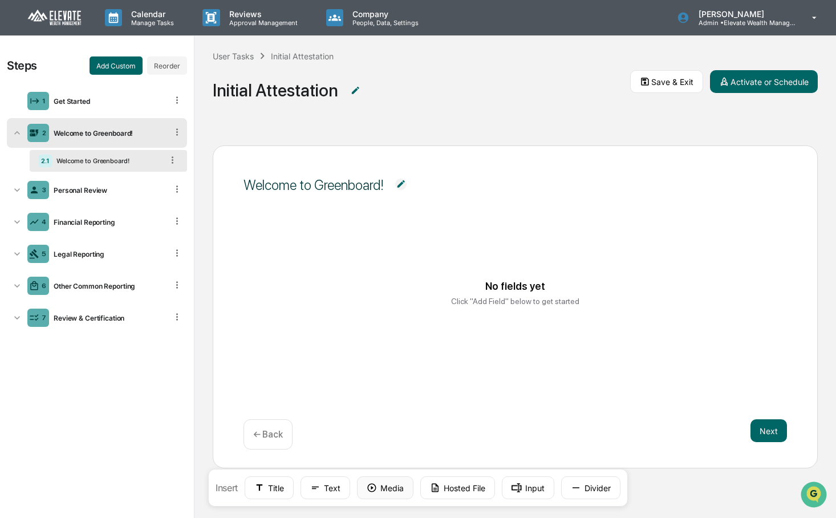
click at [381, 492] on button "Media" at bounding box center [385, 487] width 56 height 23
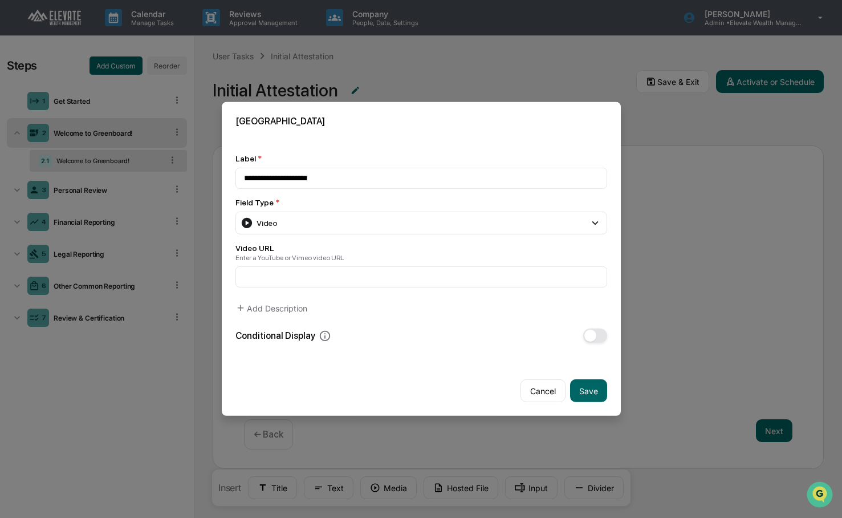
type input "**********"
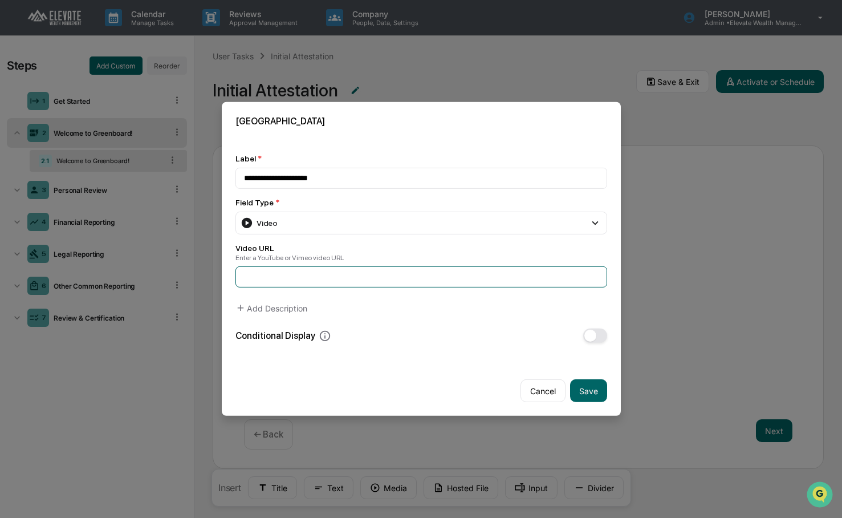
click at [314, 278] on input at bounding box center [421, 276] width 372 height 21
paste input "**********"
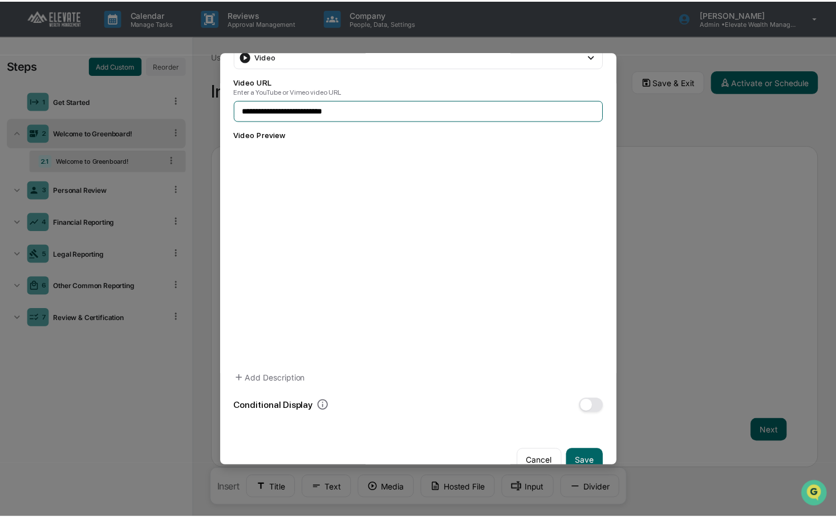
scroll to position [142, 0]
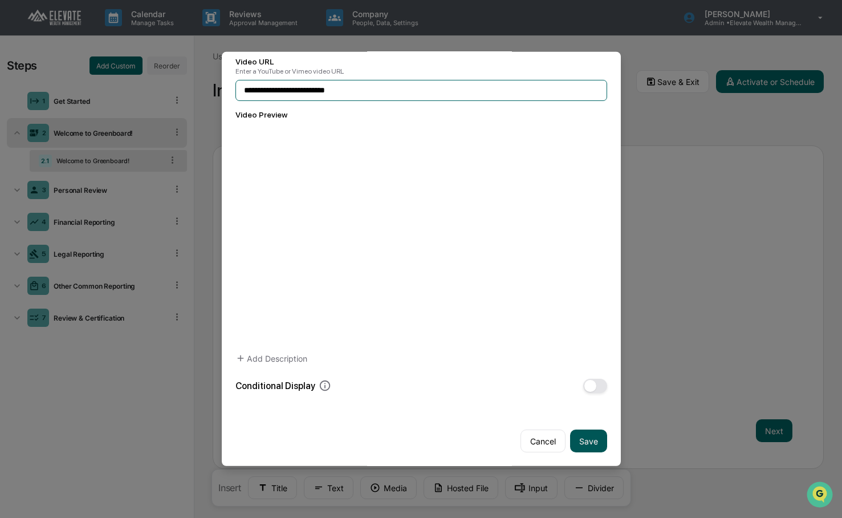
type input "**********"
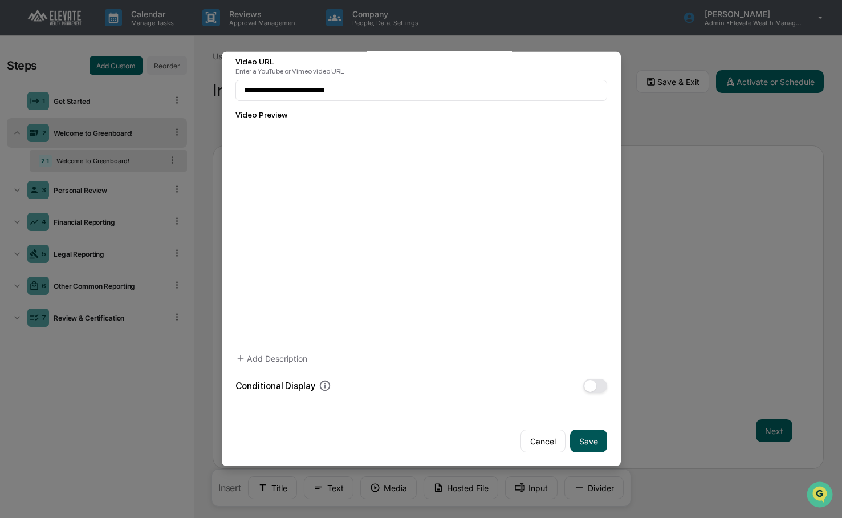
click at [581, 435] on button "Save" at bounding box center [588, 440] width 37 height 23
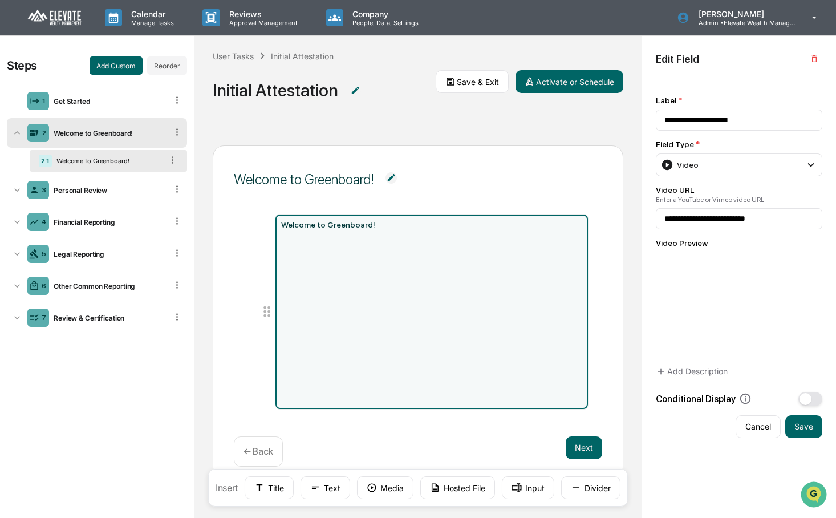
scroll to position [1, 0]
click at [564, 84] on button "Activate or Schedule" at bounding box center [569, 81] width 108 height 23
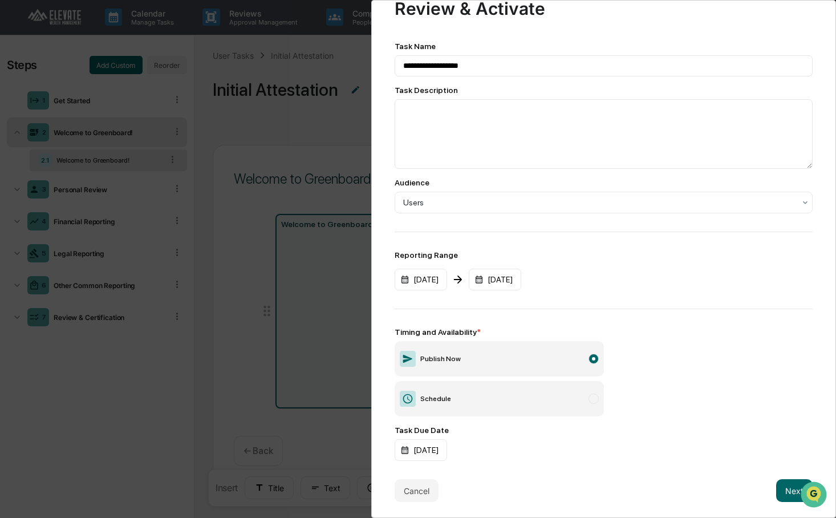
scroll to position [48, 0]
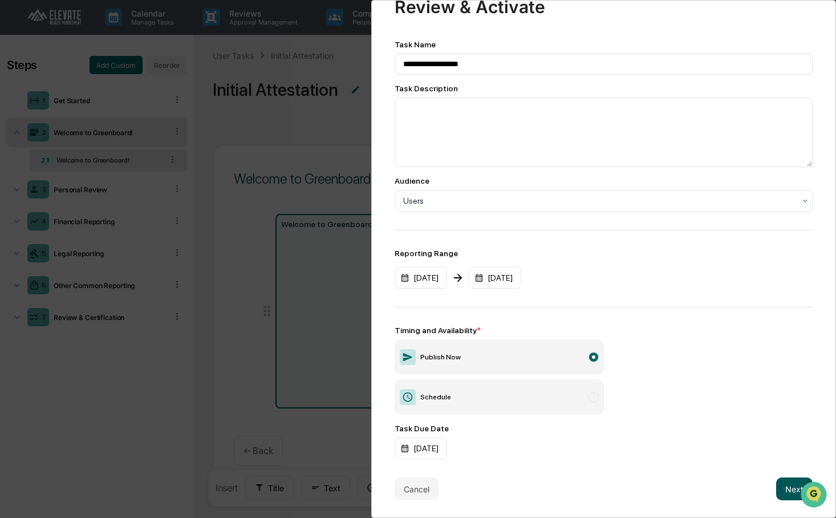
click at [779, 479] on button "Next" at bounding box center [794, 488] width 36 height 23
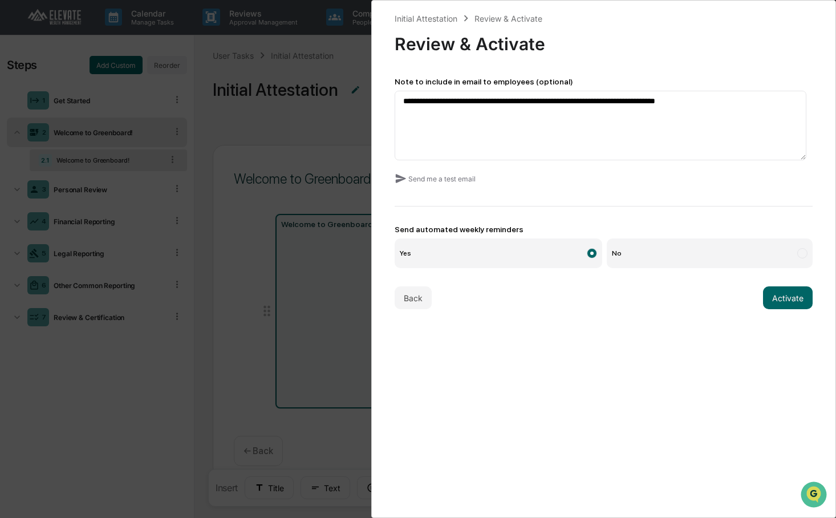
click at [778, 284] on div "**********" at bounding box center [603, 160] width 418 height 297
click at [778, 296] on button "Activate" at bounding box center [788, 297] width 50 height 23
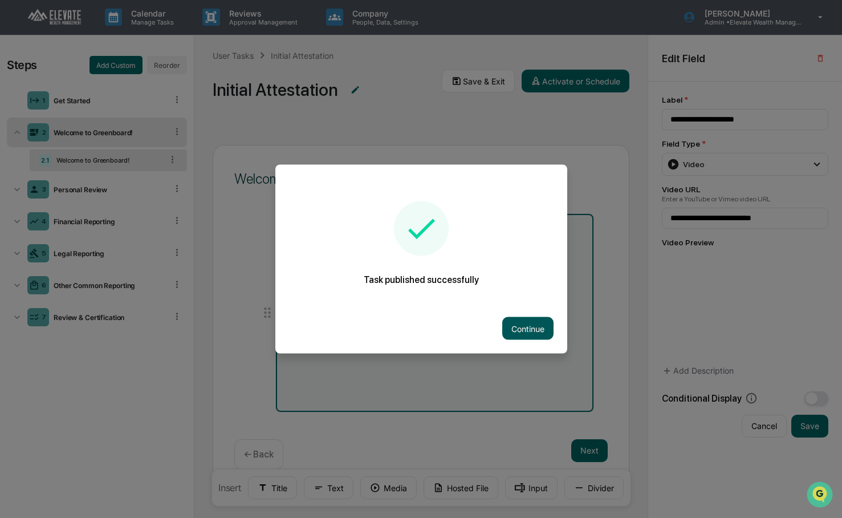
click at [523, 323] on button "Continue" at bounding box center [527, 328] width 51 height 23
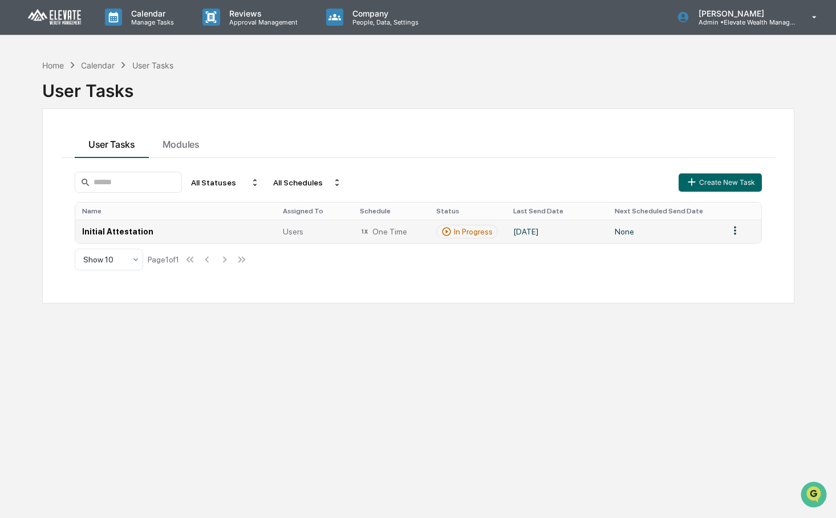
click at [382, 234] on div "One Time" at bounding box center [391, 231] width 63 height 10
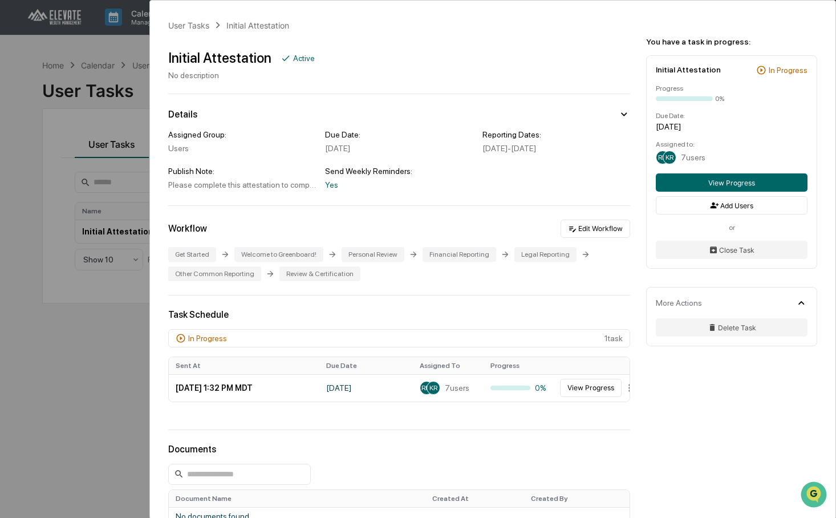
click at [92, 125] on div "User Tasks Initial Attestation Initial Attestation Active No description Detail…" at bounding box center [418, 259] width 836 height 518
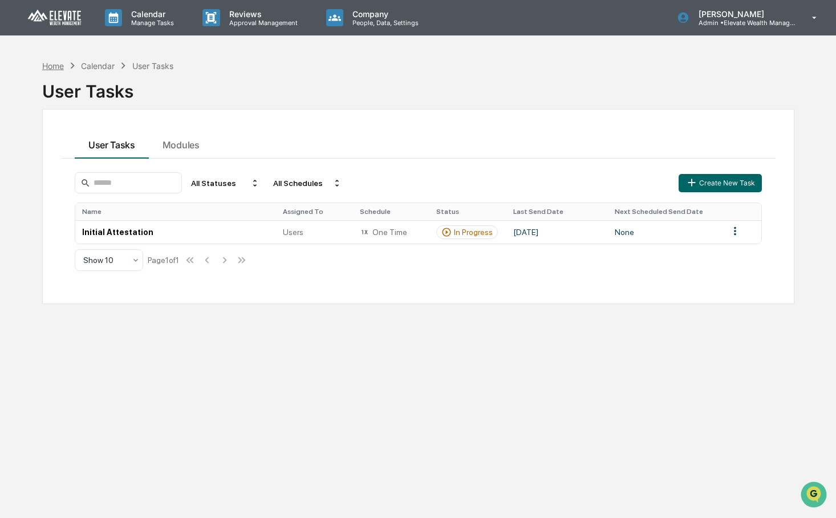
click at [59, 69] on div "Home" at bounding box center [53, 66] width 22 height 10
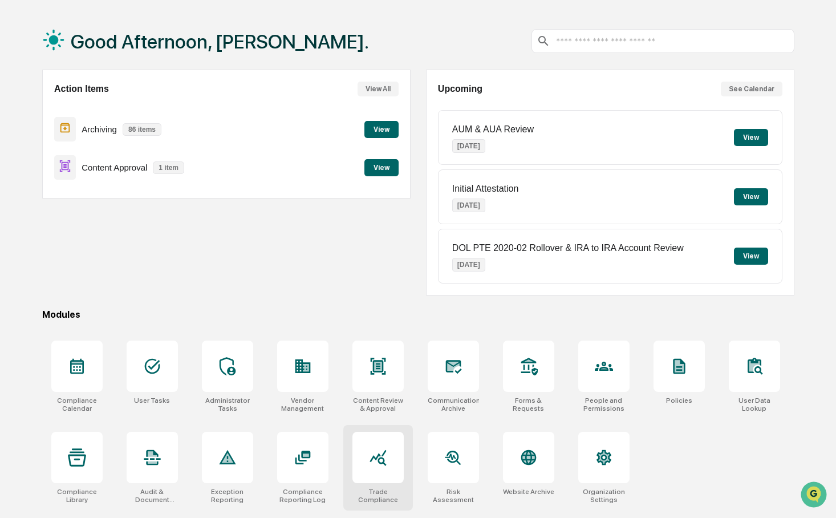
scroll to position [54, 0]
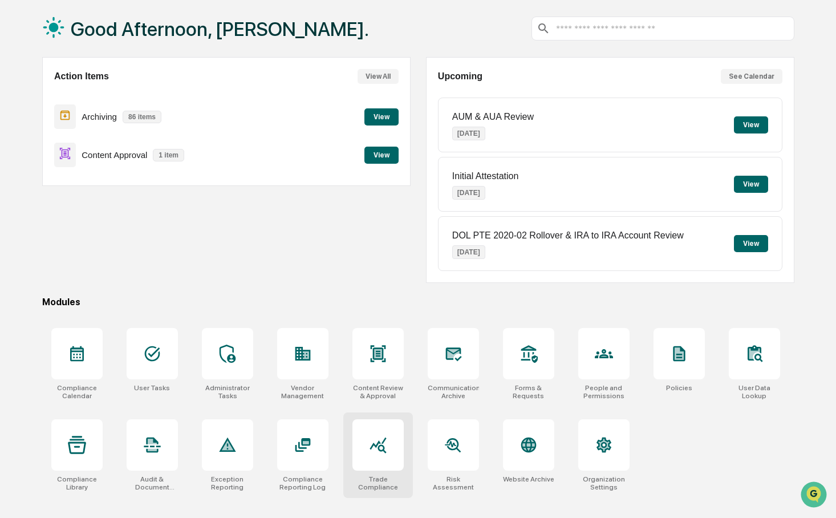
click at [378, 458] on div at bounding box center [377, 444] width 51 height 51
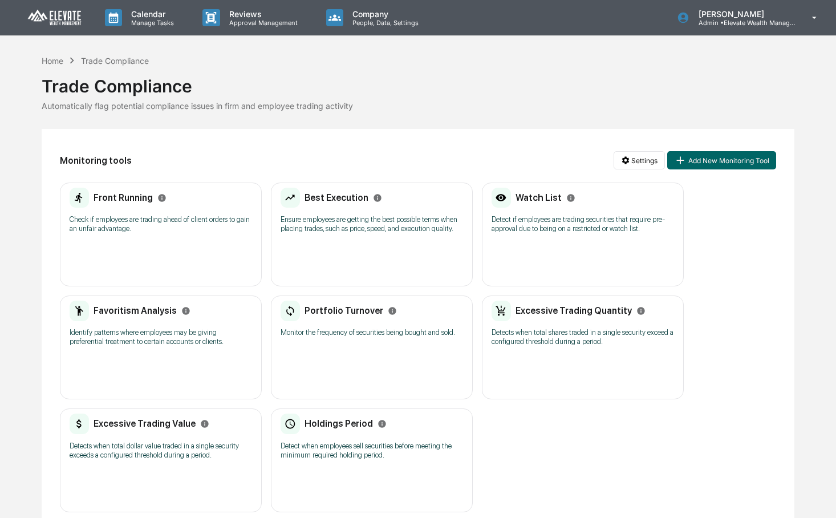
click at [179, 241] on div "Front Running Check if employees are trading ahead of client orders to gain an …" at bounding box center [161, 234] width 202 height 104
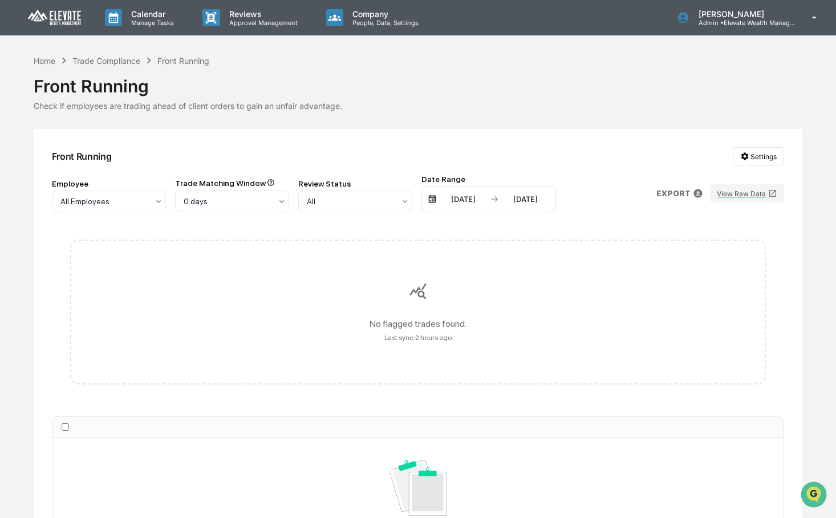
click at [503, 197] on div "10/07/2025" at bounding box center [525, 198] width 48 height 9
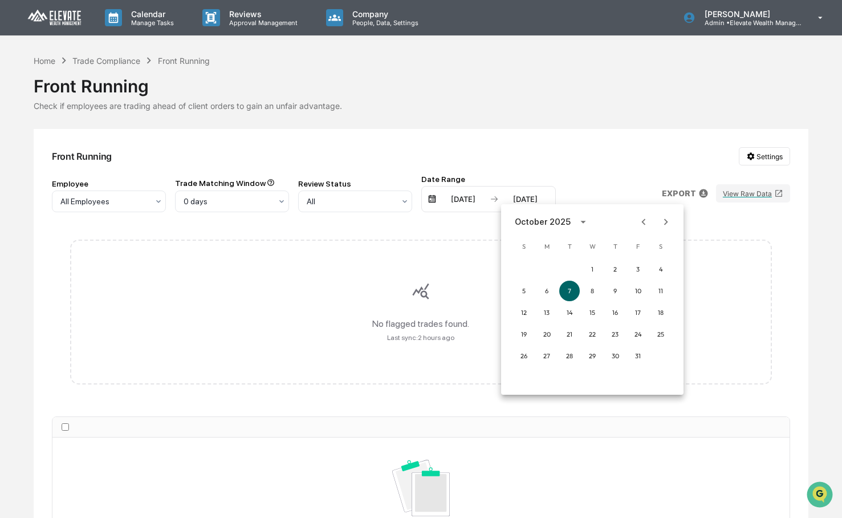
click at [484, 201] on div at bounding box center [421, 259] width 842 height 518
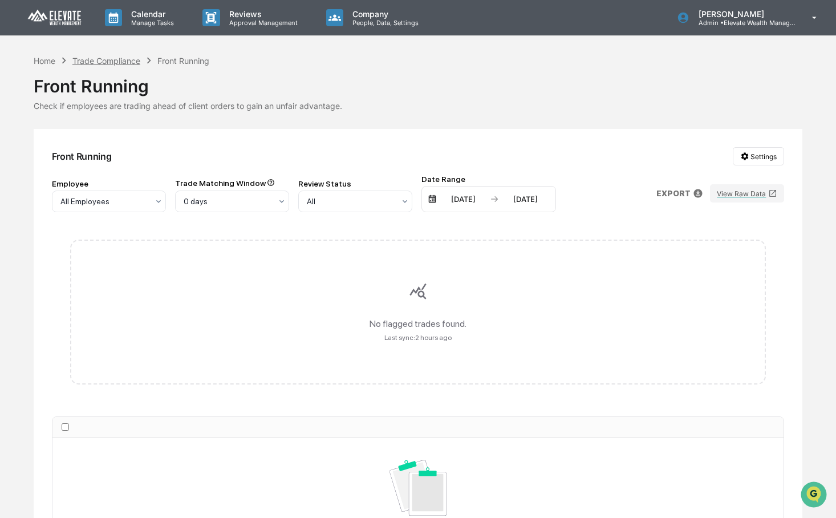
click at [106, 56] on div "Trade Compliance" at bounding box center [106, 61] width 68 height 10
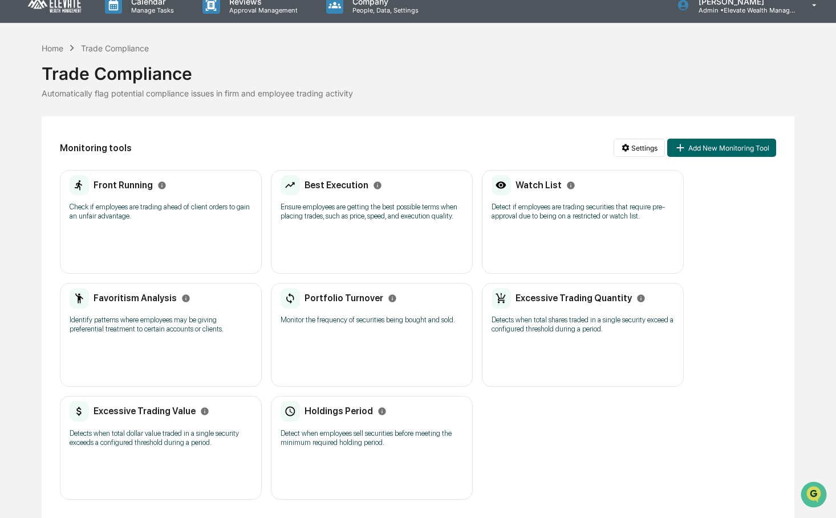
scroll to position [30, 0]
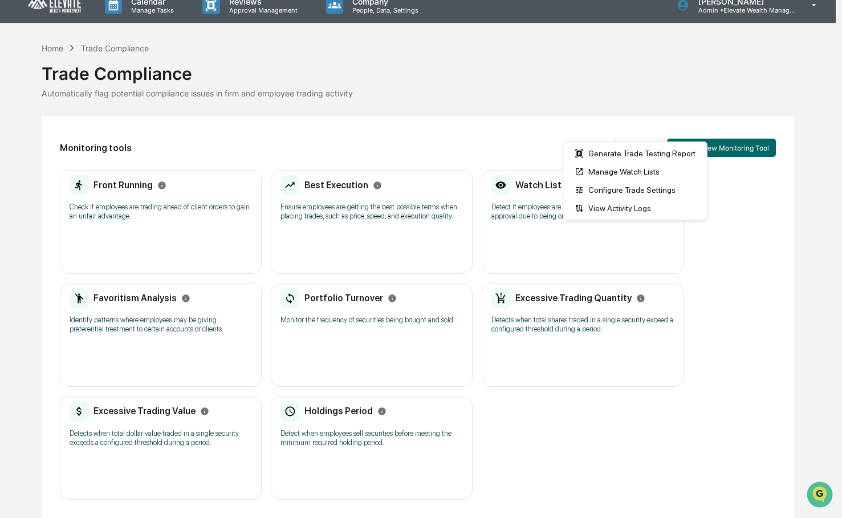
click at [655, 131] on html "Calendar Manage Tasks Reviews Approval Management Company People, Data, Setting…" at bounding box center [421, 246] width 842 height 518
click at [657, 211] on div "View Activity Logs" at bounding box center [634, 208] width 139 height 18
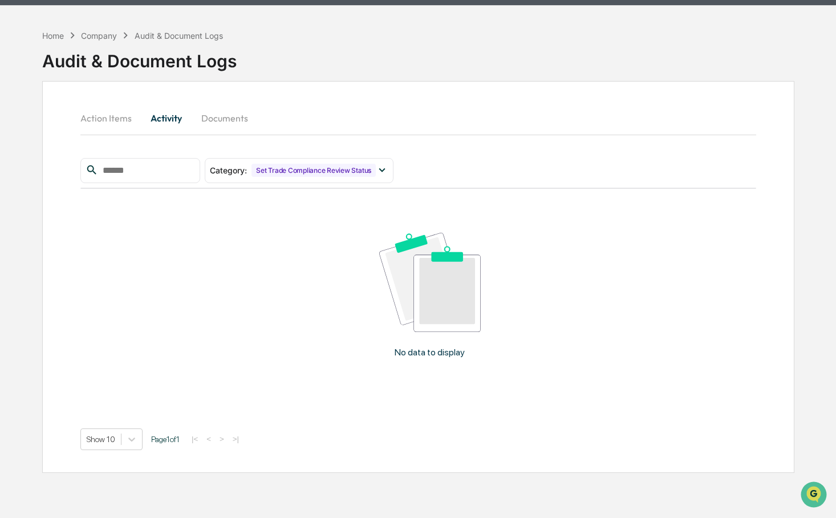
click at [216, 114] on button "Documents" at bounding box center [224, 117] width 65 height 27
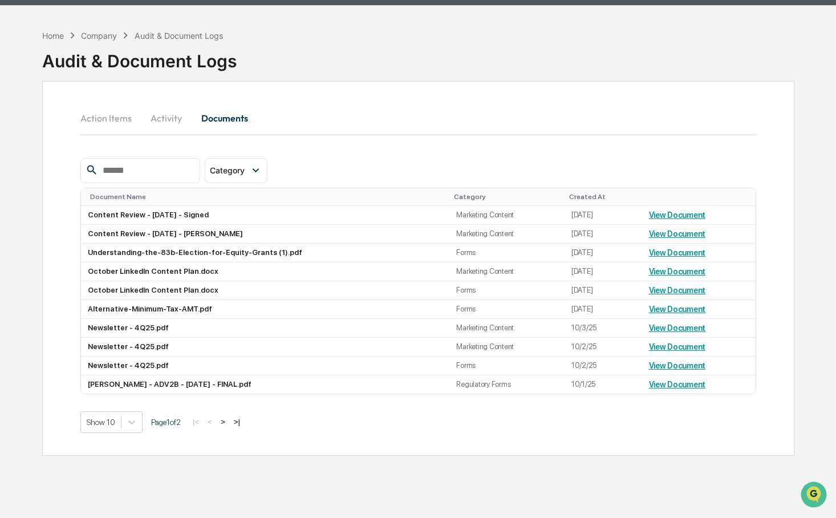
click at [91, 118] on button "Action Items" at bounding box center [110, 117] width 60 height 27
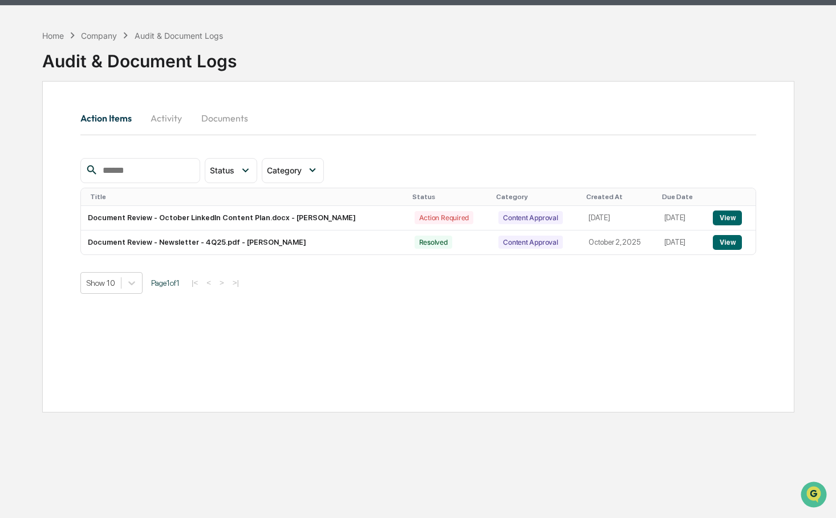
click at [53, 41] on div "Home Company Audit & Document Logs Audit & Document Logs" at bounding box center [139, 52] width 194 height 47
click at [55, 35] on div "Home" at bounding box center [53, 36] width 22 height 10
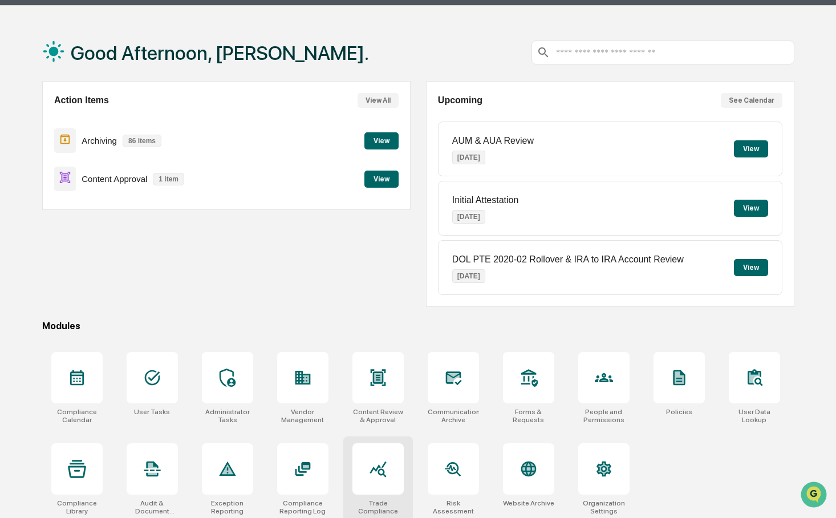
click at [384, 461] on icon at bounding box center [378, 468] width 18 height 18
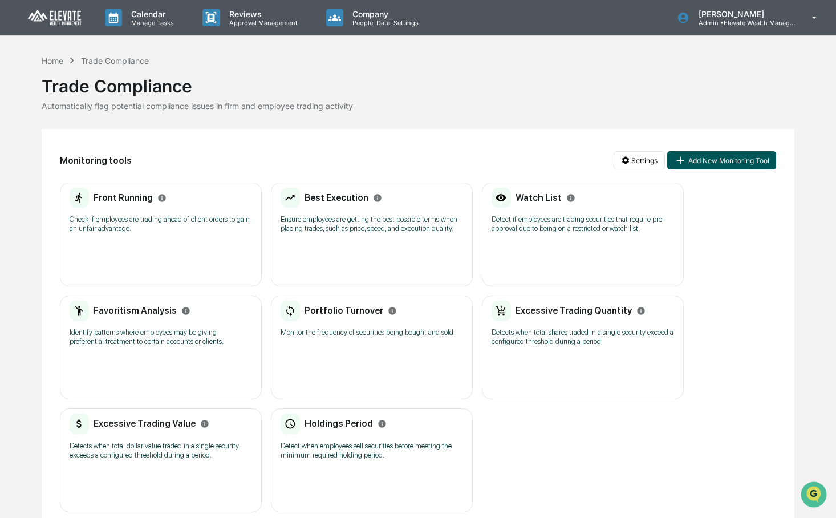
click at [694, 156] on button "Add New Monitoring Tool" at bounding box center [721, 160] width 108 height 18
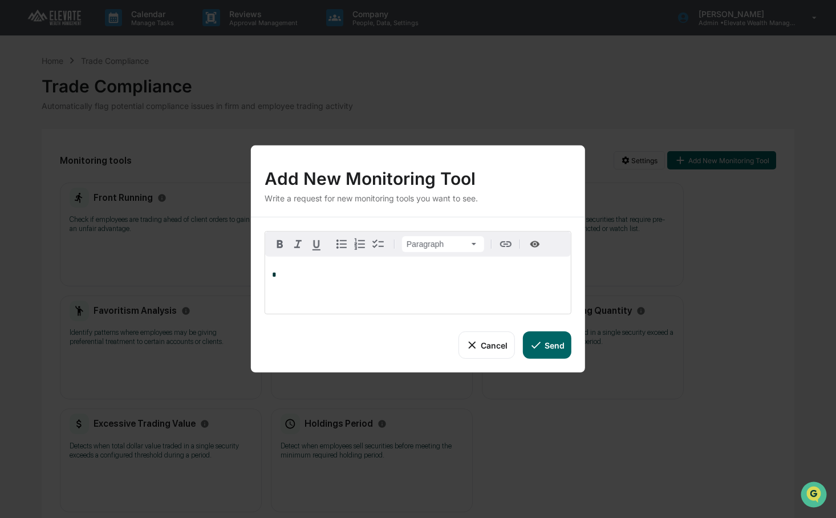
click at [473, 348] on icon at bounding box center [472, 345] width 13 height 13
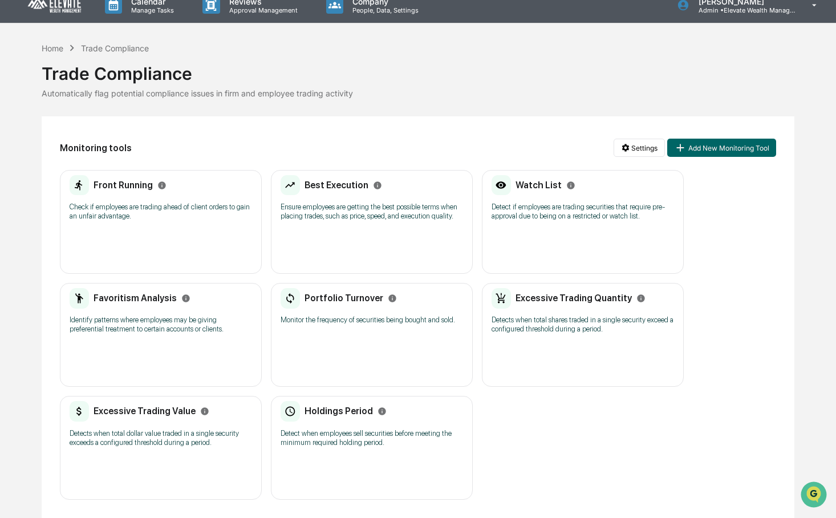
scroll to position [21, 0]
click at [223, 447] on p "Detects when total dollar value traded in a single security exceeds a configure…" at bounding box center [161, 438] width 182 height 18
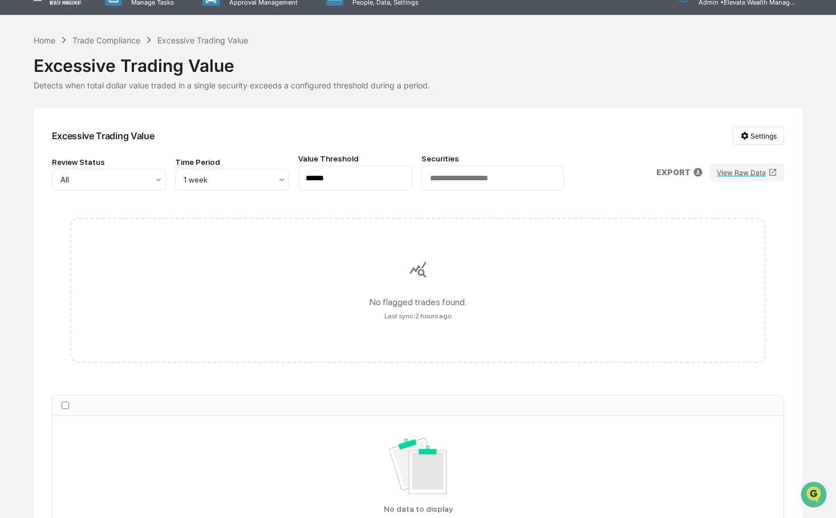
click at [309, 178] on input "******" at bounding box center [355, 177] width 114 height 25
type input "*"
click at [651, 123] on div "Excessive Trading Value Settings Review Status All Time Period 1 week Value Thr…" at bounding box center [418, 351] width 769 height 487
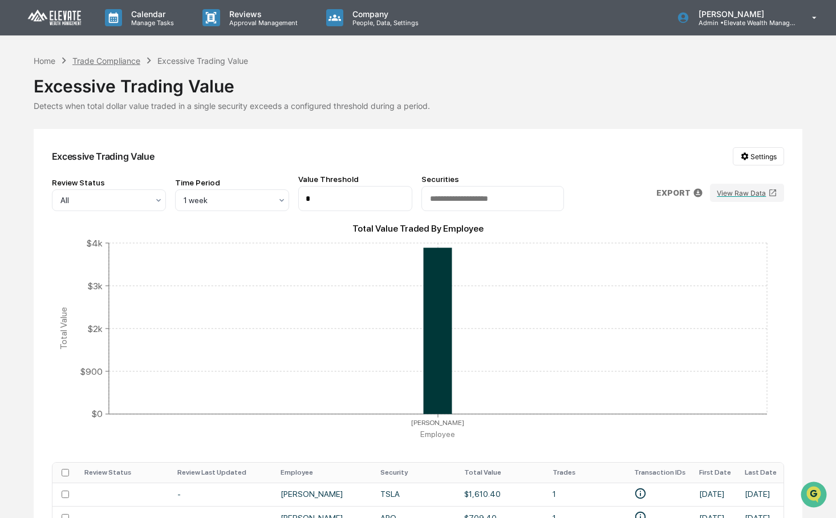
click at [131, 63] on div "Trade Compliance" at bounding box center [106, 61] width 68 height 10
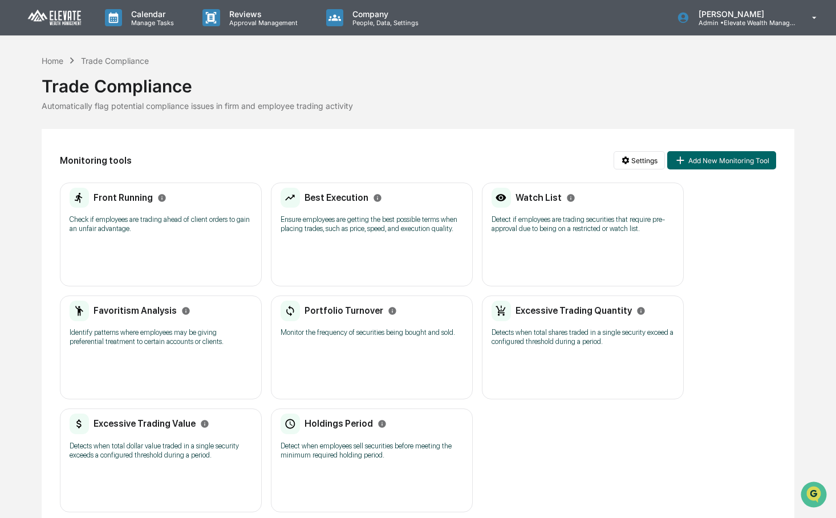
click at [161, 316] on h2 "Favoritism Analysis" at bounding box center [134, 310] width 83 height 11
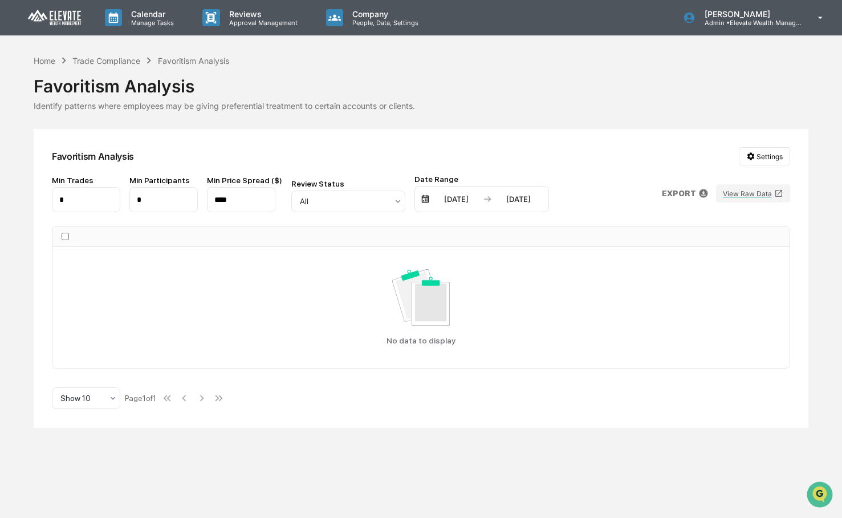
click at [153, 195] on input "*" at bounding box center [163, 199] width 68 height 25
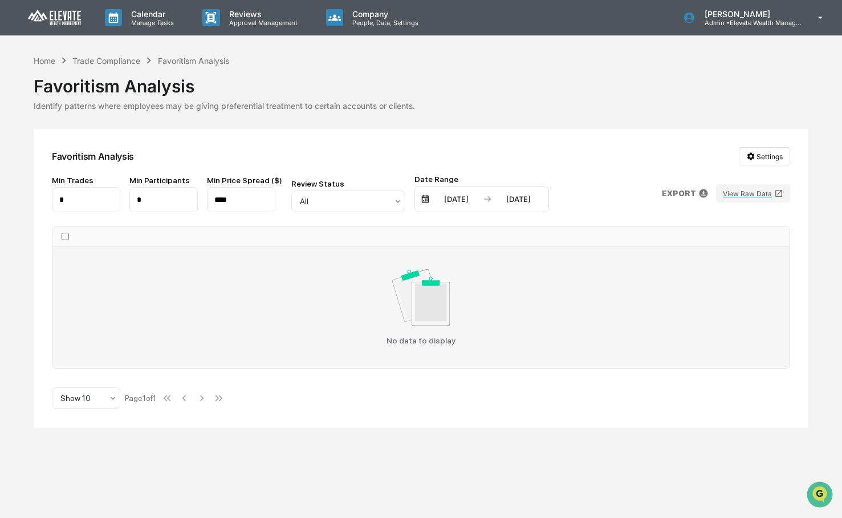
type input "*"
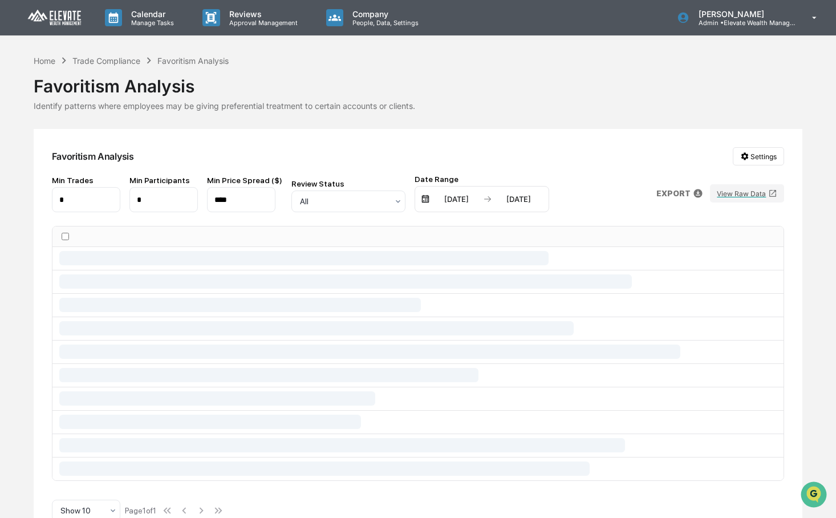
click at [75, 208] on input "*" at bounding box center [86, 199] width 68 height 25
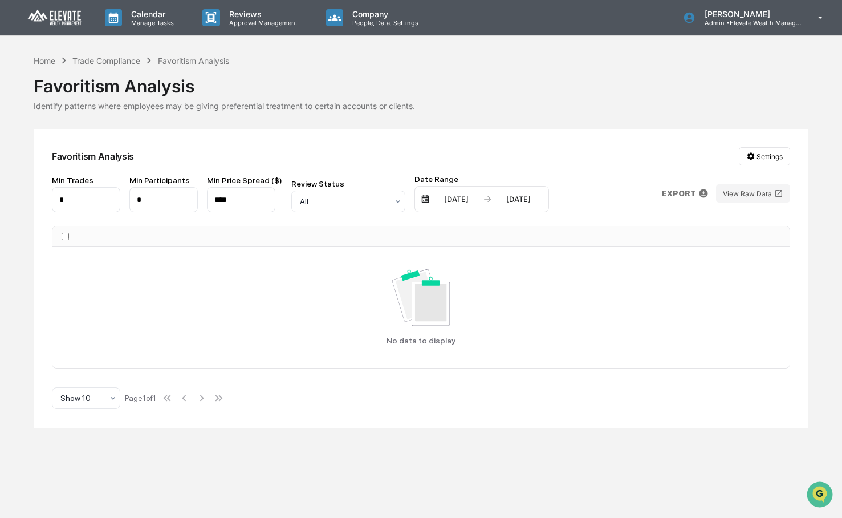
type input "*"
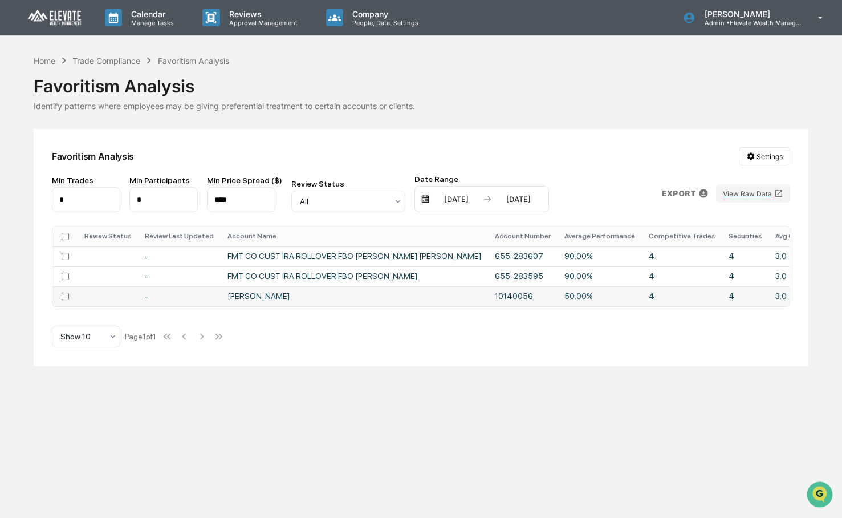
drag, startPoint x: 497, startPoint y: 311, endPoint x: 604, endPoint y: 300, distance: 107.7
click at [604, 300] on div "Review Status Review Last Updated Account Name Account Number Average Performan…" at bounding box center [421, 266] width 738 height 81
click at [51, 62] on div "Home" at bounding box center [45, 61] width 22 height 10
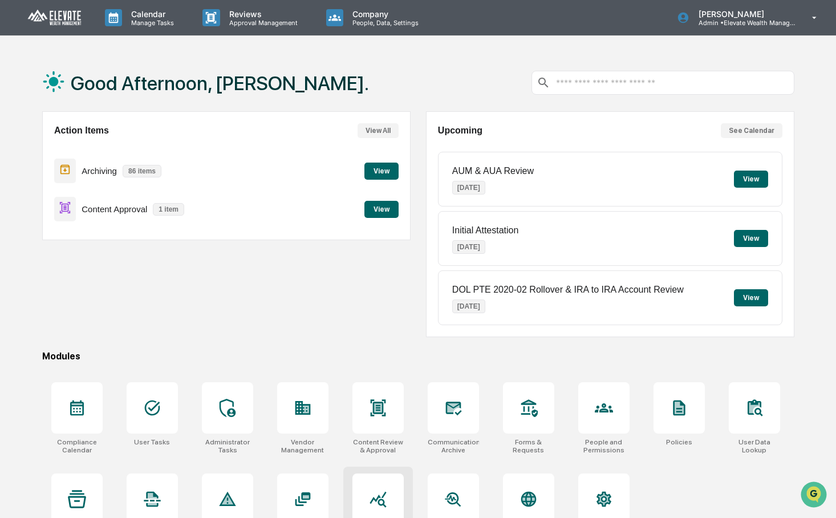
click at [365, 488] on div at bounding box center [377, 498] width 51 height 51
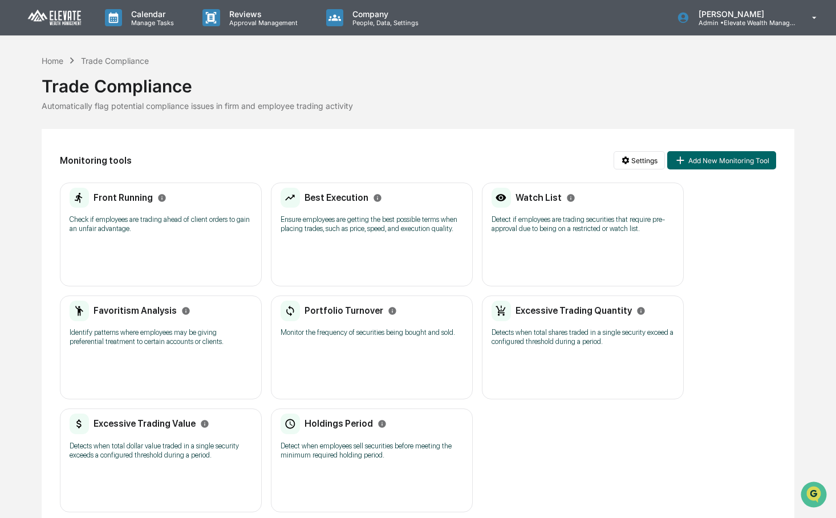
click at [180, 268] on div "Front Running Check if employees are trading ahead of client orders to gain an …" at bounding box center [161, 234] width 202 height 104
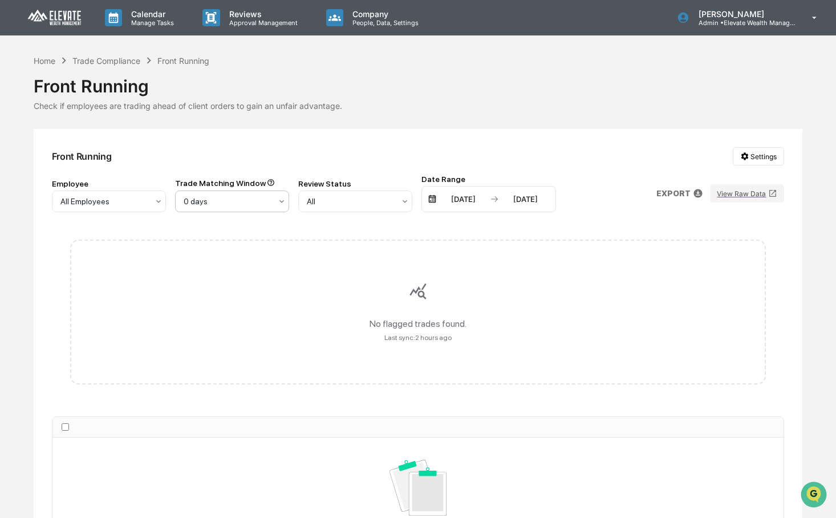
click at [255, 196] on div at bounding box center [228, 200] width 88 height 11
click at [255, 272] on div "5 days" at bounding box center [232, 274] width 113 height 23
click at [242, 206] on div at bounding box center [228, 200] width 88 height 11
click at [238, 231] on div "0 days" at bounding box center [232, 229] width 113 height 23
click at [116, 204] on div at bounding box center [104, 200] width 88 height 11
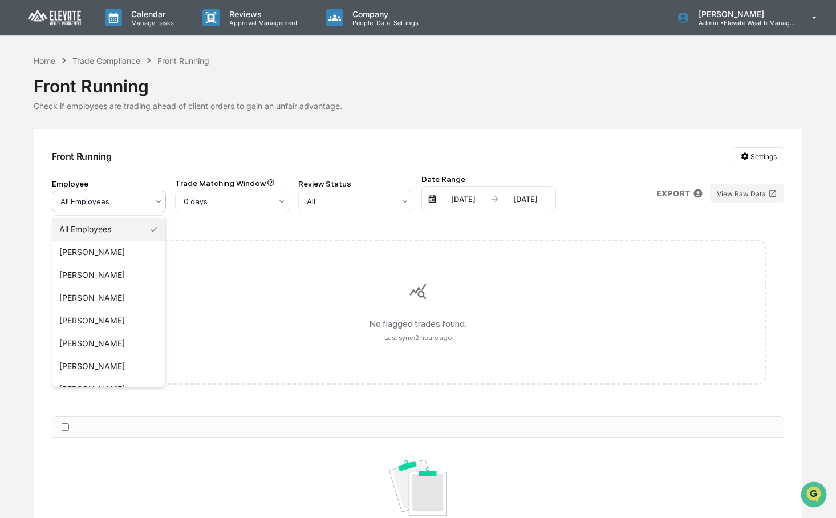
drag, startPoint x: 119, startPoint y: 205, endPoint x: 145, endPoint y: 199, distance: 27.0
click at [119, 205] on div at bounding box center [104, 200] width 88 height 11
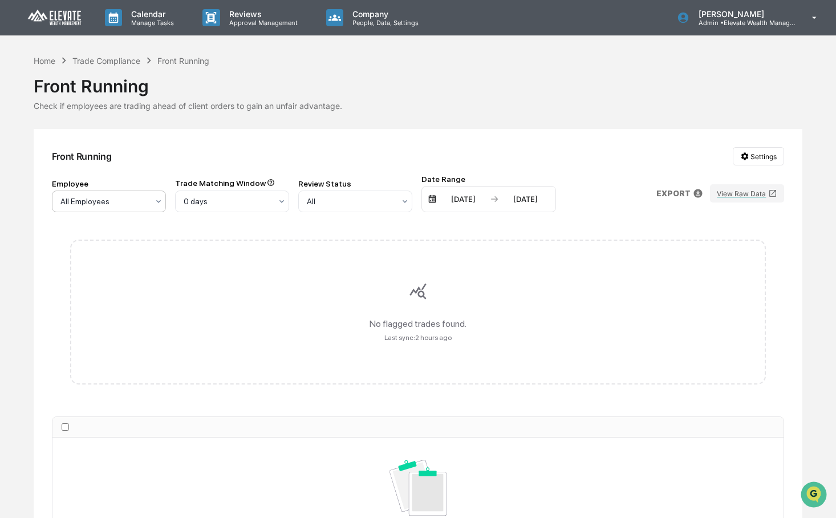
click at [431, 133] on div "Front Running Settings Employee All Employees Trade Matching Window 0 days Revi…" at bounding box center [418, 373] width 769 height 488
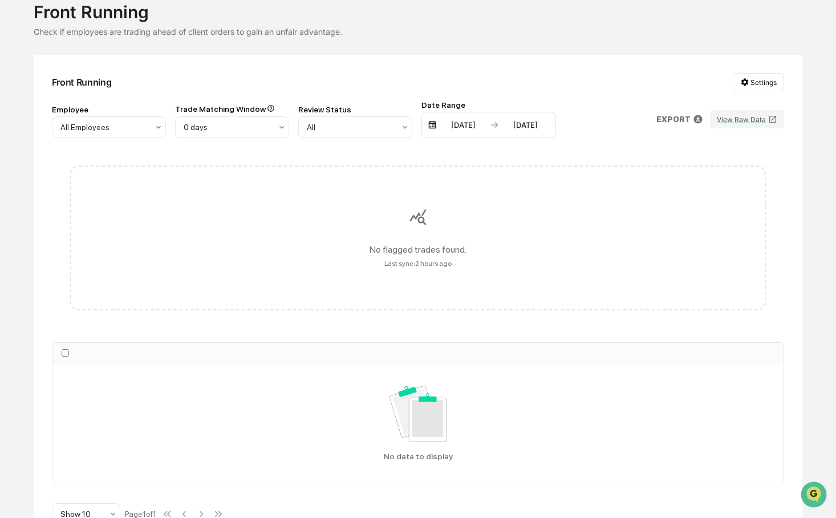
scroll to position [101, 0]
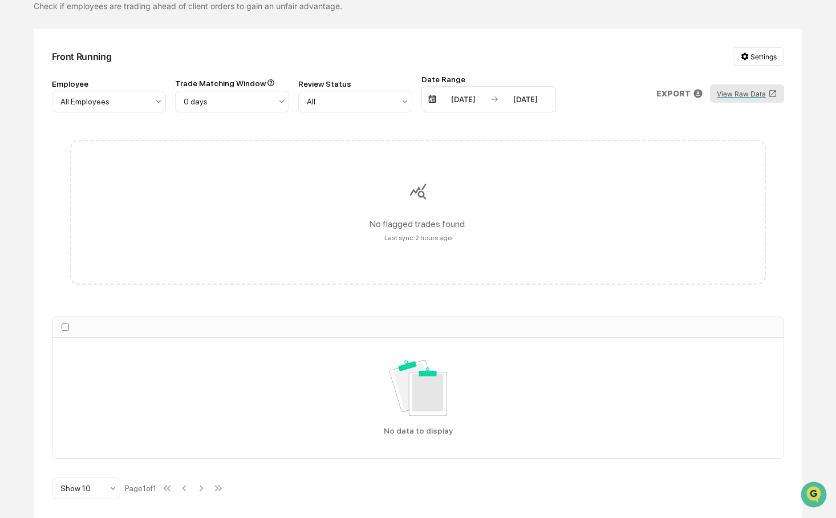
click at [738, 91] on button "View Raw Data" at bounding box center [747, 93] width 74 height 18
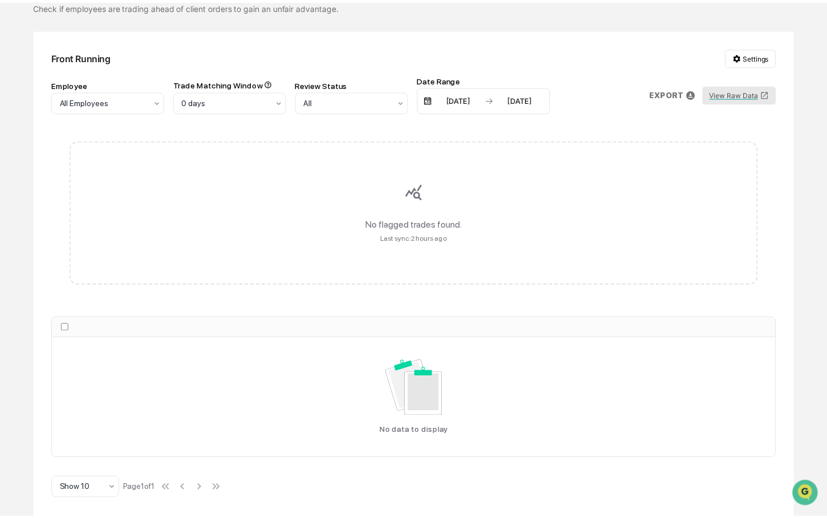
scroll to position [100, 0]
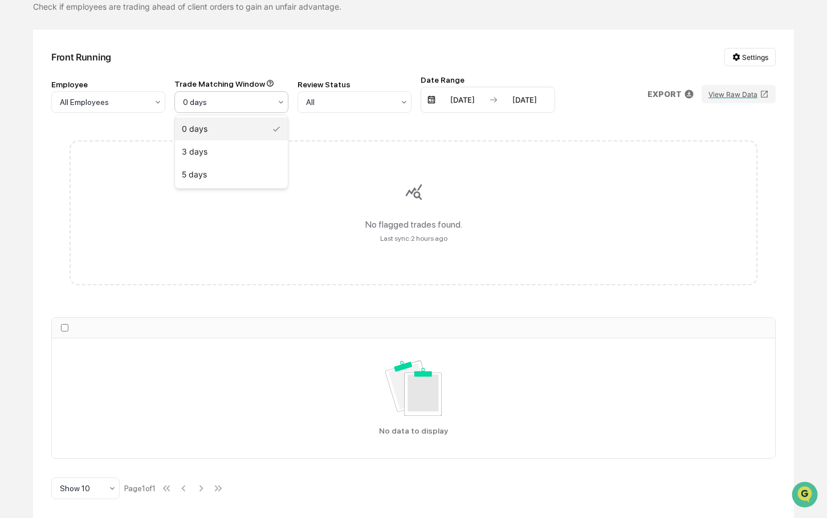
drag, startPoint x: 298, startPoint y: 204, endPoint x: 314, endPoint y: 203, distance: 16.0
click at [301, 207] on div "Front Running Settings Employee All Employees Trade Matching Window 5 days, 3 o…" at bounding box center [413, 274] width 761 height 488
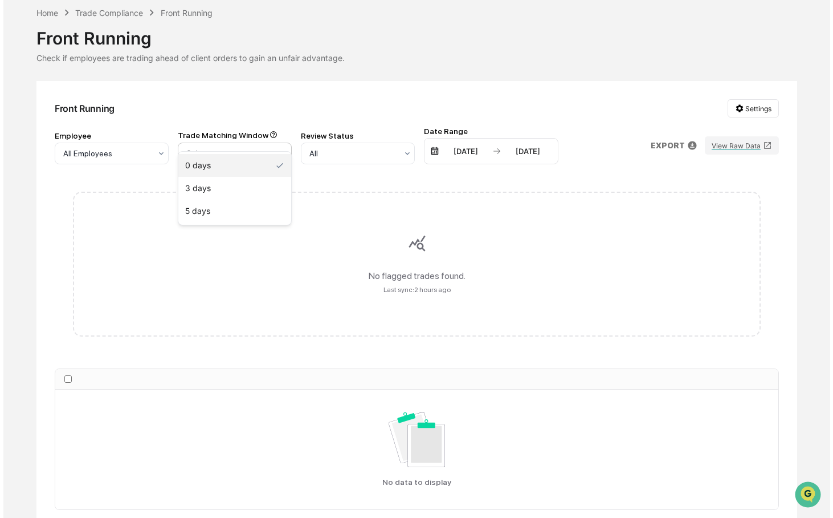
scroll to position [0, 0]
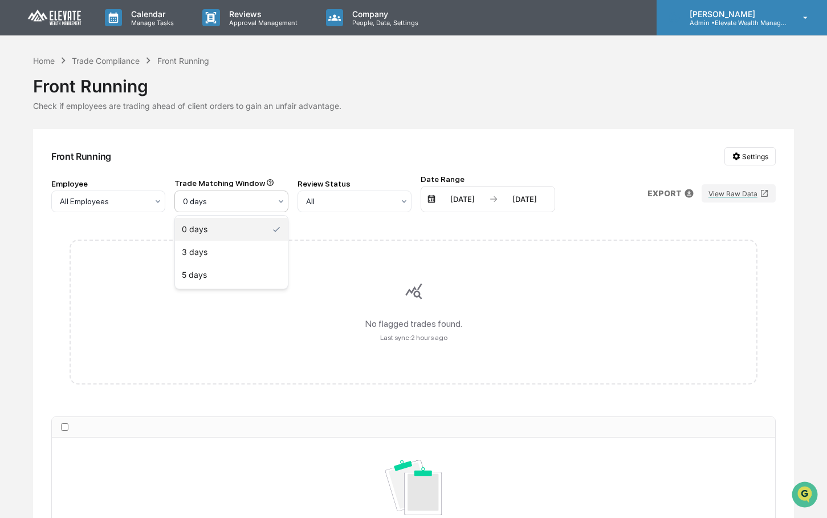
click at [763, 14] on p "[PERSON_NAME]" at bounding box center [734, 14] width 106 height 10
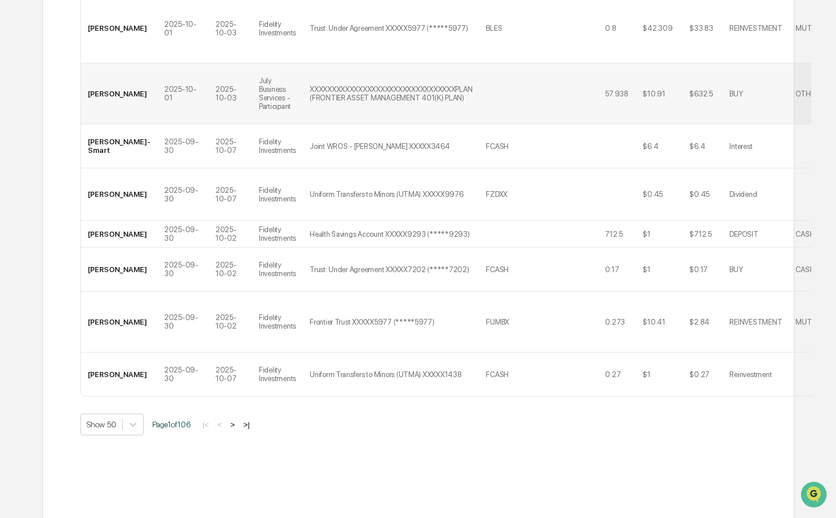
scroll to position [2913, 0]
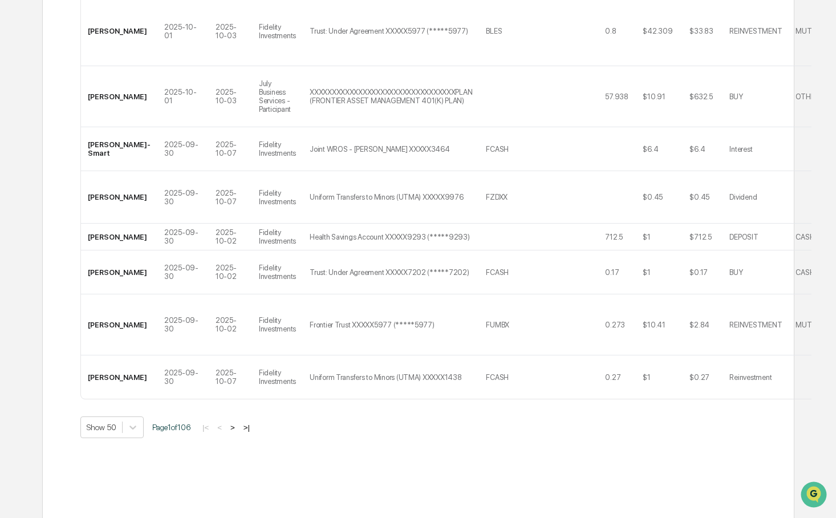
click at [238, 432] on button ">" at bounding box center [232, 427] width 11 height 10
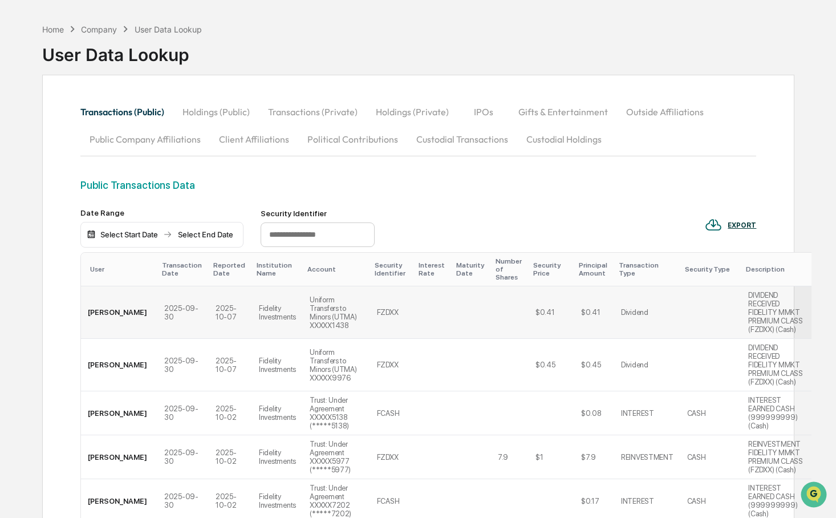
scroll to position [0, 0]
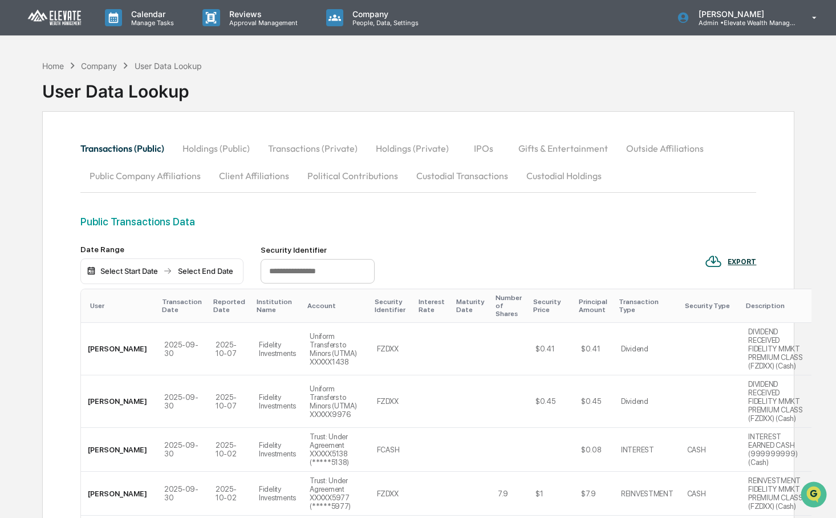
click at [256, 299] on div "Institution Name" at bounding box center [277, 306] width 42 height 16
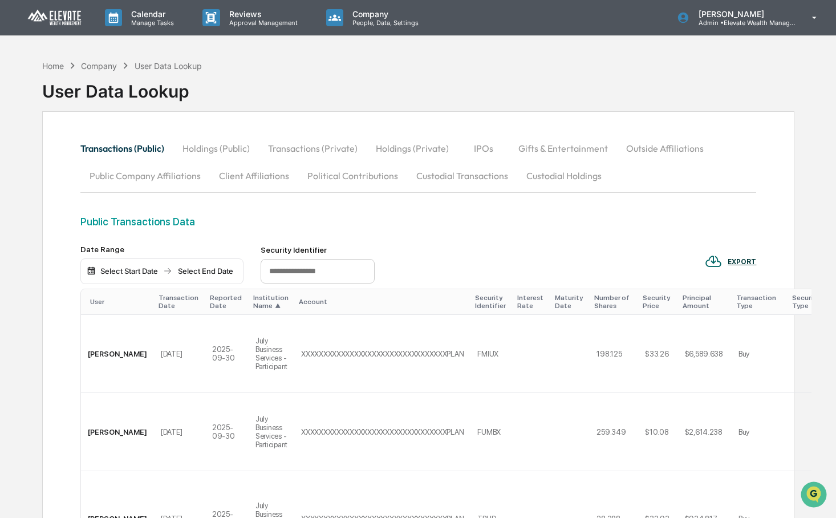
click at [253, 299] on div "Institution Name ▲" at bounding box center [271, 302] width 36 height 16
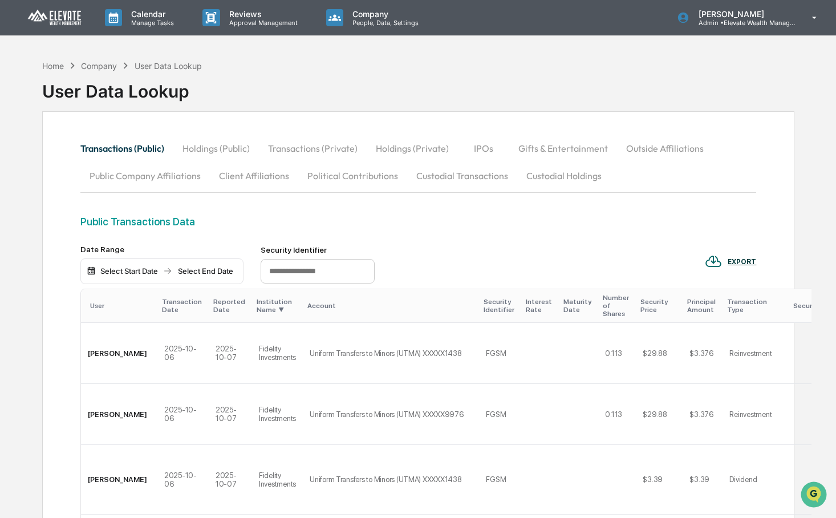
click at [256, 299] on div "Institution Name ▼" at bounding box center [277, 306] width 42 height 16
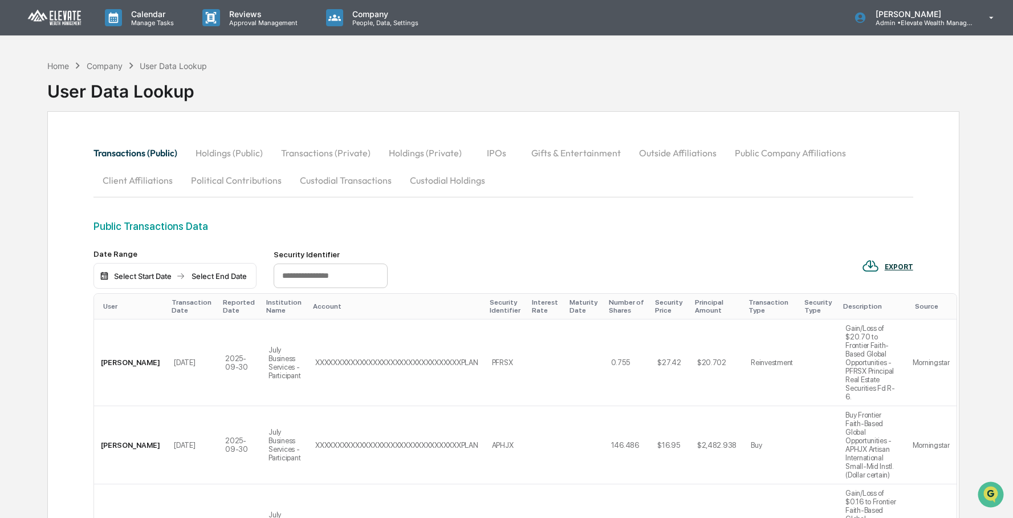
drag, startPoint x: 854, startPoint y: 255, endPoint x: 697, endPoint y: 244, distance: 157.7
click at [835, 255] on div "Date Range Select Start Date Select End Date Security Identifier EXPORT" at bounding box center [502, 269] width 819 height 40
click at [52, 63] on div "Home" at bounding box center [58, 66] width 22 height 10
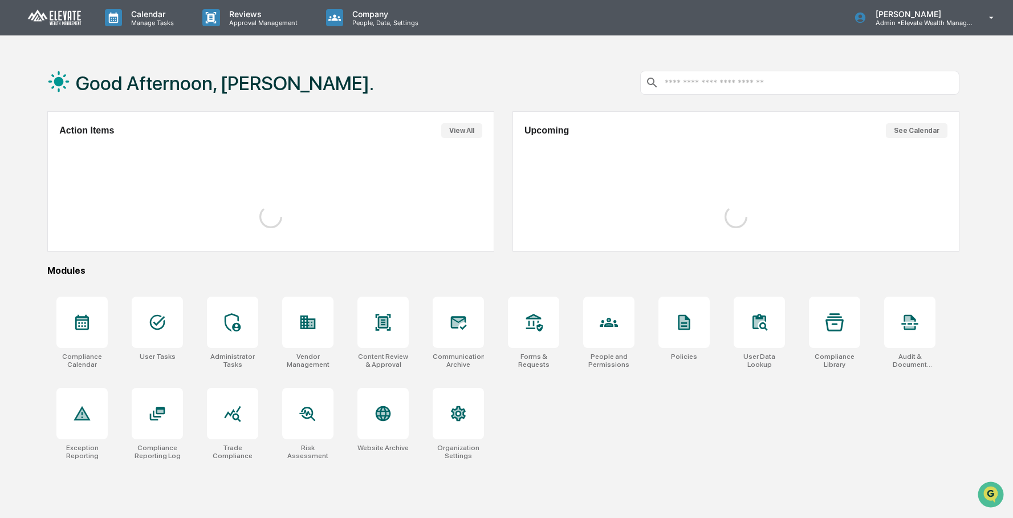
click at [835, 288] on div "Good Afternoon, [PERSON_NAME]. Action Items View All Upcoming See Calendar Modu…" at bounding box center [506, 313] width 1013 height 518
